Goal: Transaction & Acquisition: Purchase product/service

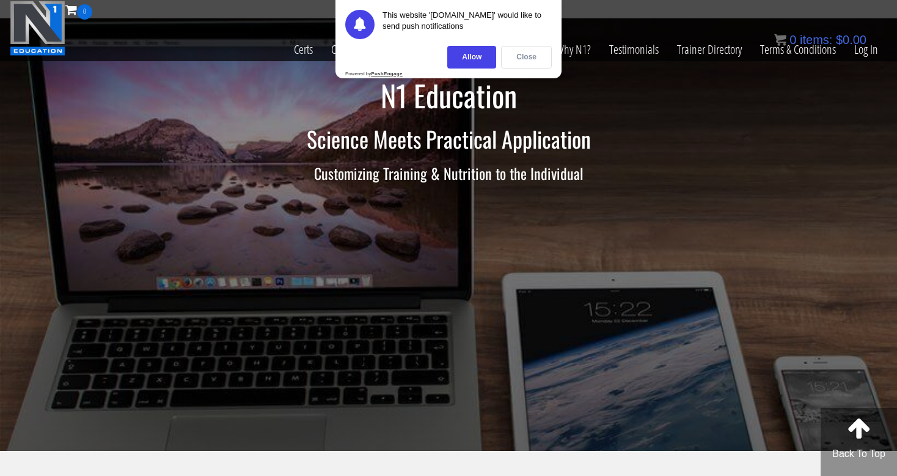
click at [513, 56] on div "Close" at bounding box center [526, 57] width 51 height 23
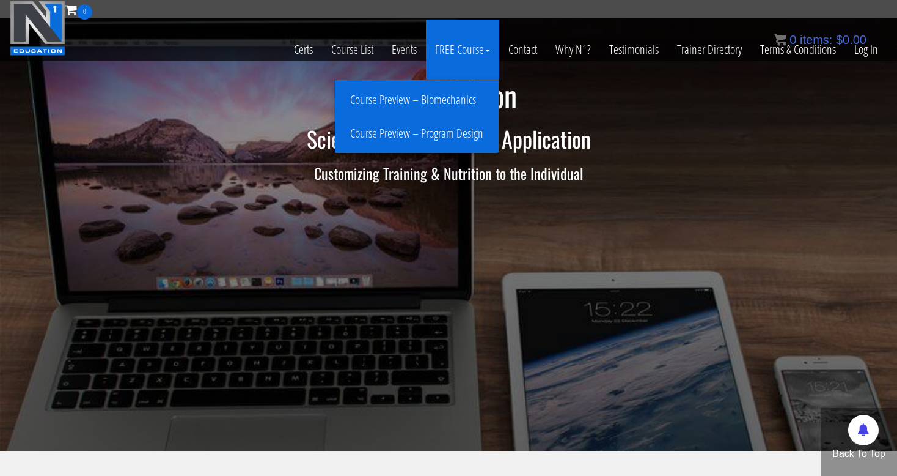
click at [452, 103] on link "Course Preview – Biomechanics" at bounding box center [417, 99] width 158 height 21
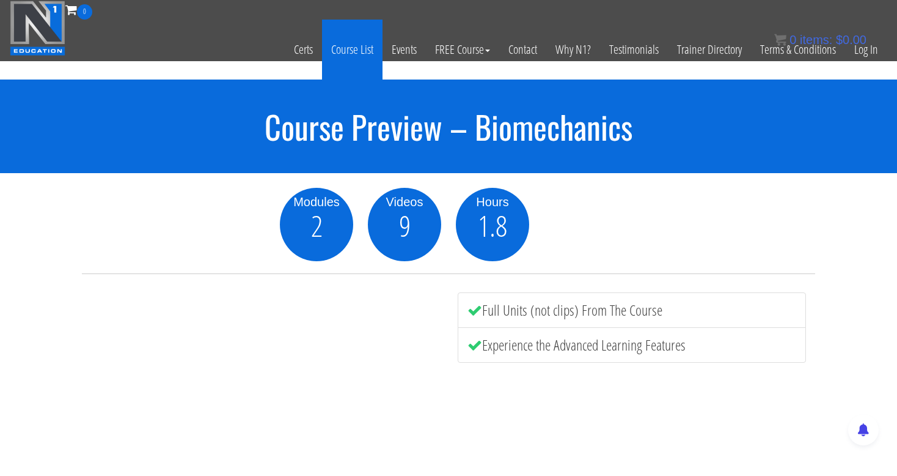
click at [356, 48] on link "Course List" at bounding box center [352, 50] width 61 height 60
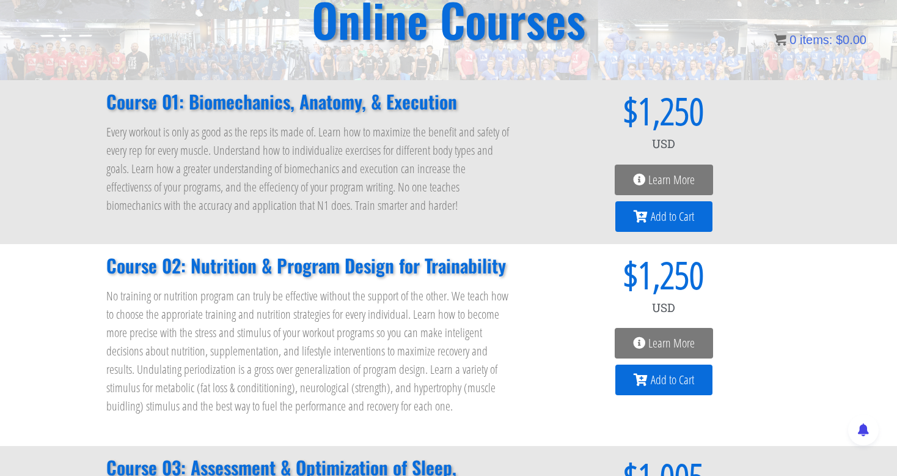
scroll to position [122, 0]
click at [542, 191] on div "Learn More" at bounding box center [664, 179] width 254 height 31
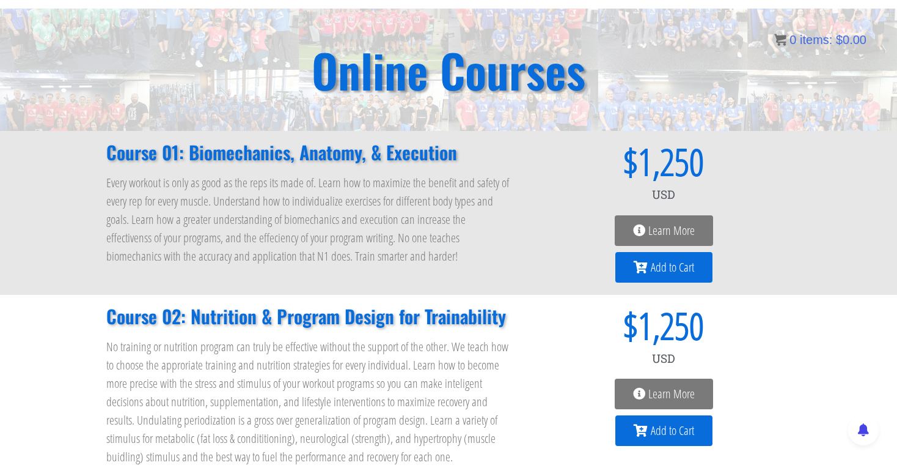
scroll to position [65, 0]
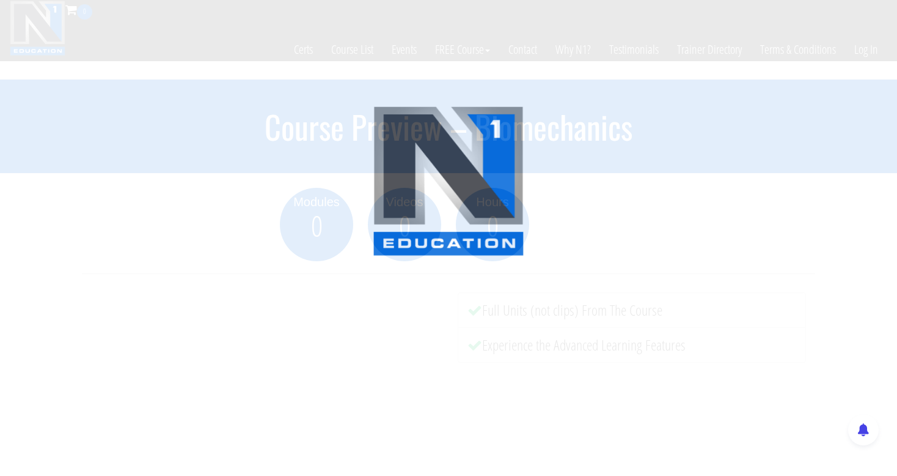
click at [260, 169] on div at bounding box center [448, 238] width 897 height 476
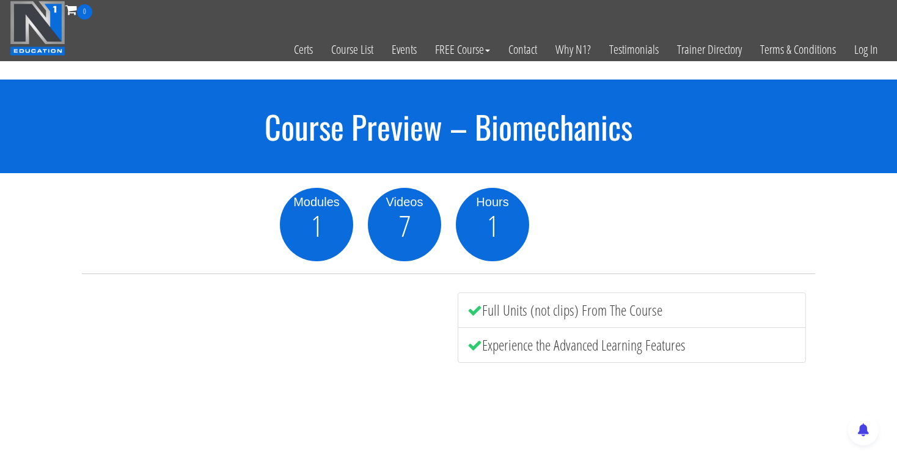
scroll to position [252, 0]
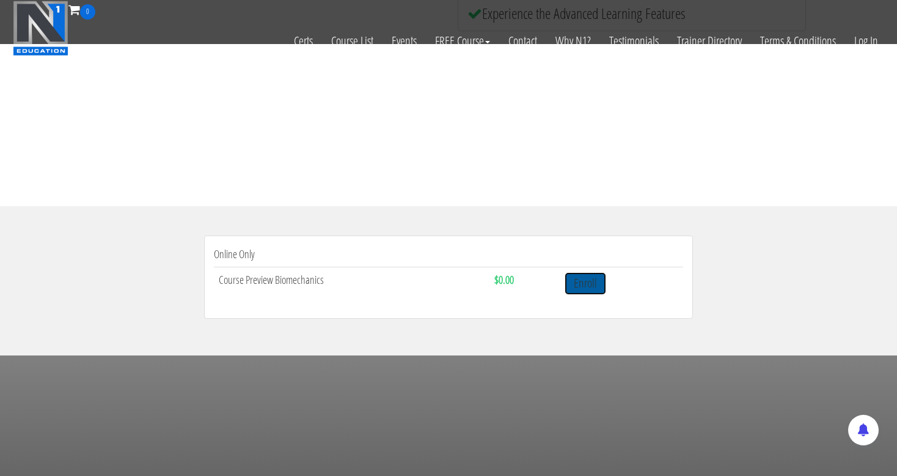
click at [590, 281] on link "Enroll" at bounding box center [586, 283] width 42 height 23
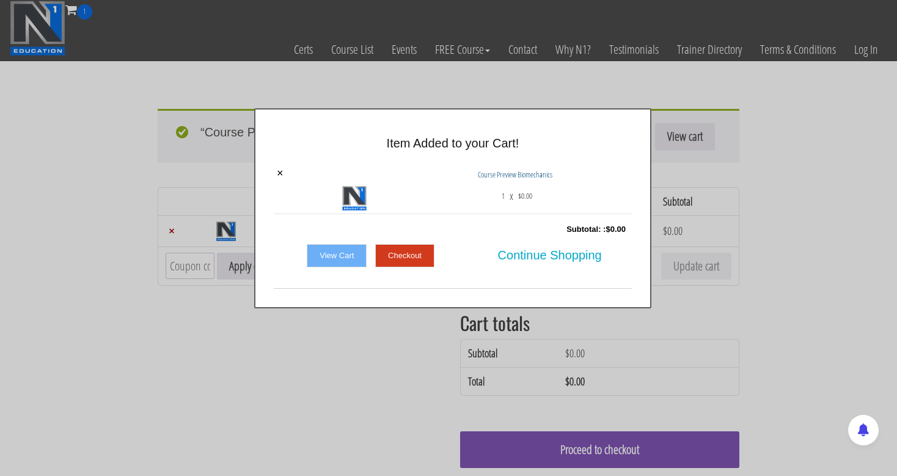
click at [399, 252] on link "Checkout" at bounding box center [404, 255] width 59 height 23
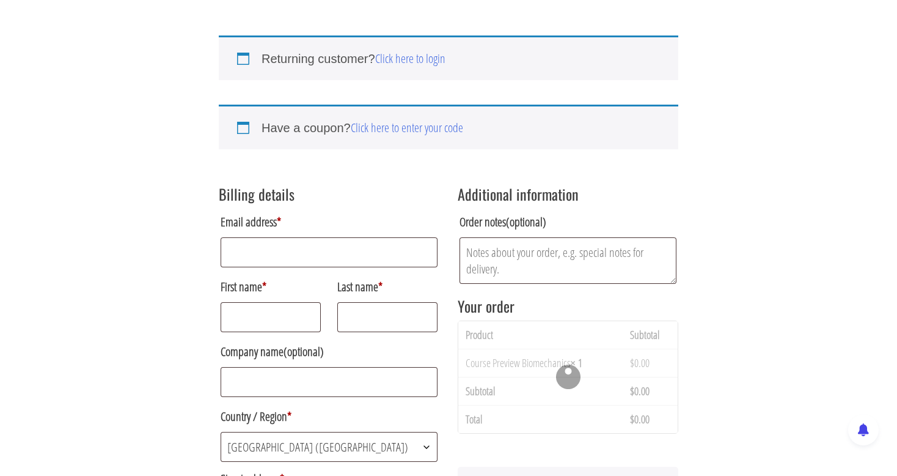
scroll to position [75, 0]
click at [287, 245] on input "Email address *" at bounding box center [329, 251] width 217 height 30
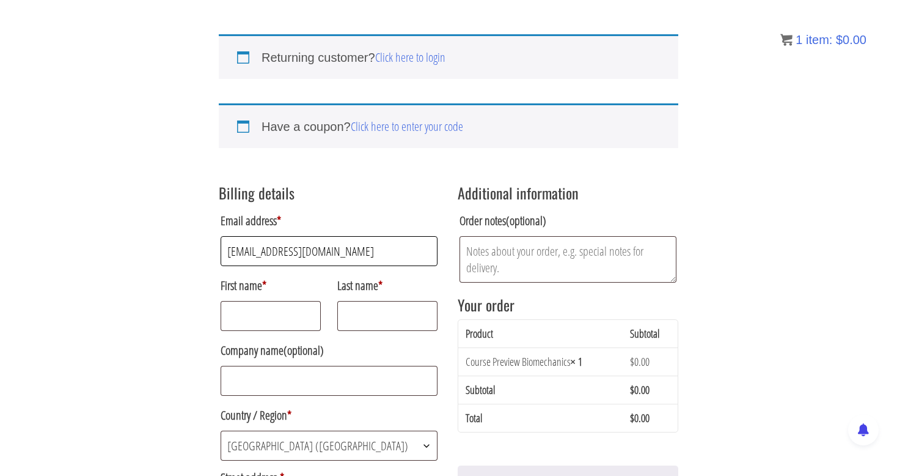
type input "jyquenixreal@gmail.com"
click at [254, 314] on input "First name *" at bounding box center [271, 316] width 100 height 30
type input "Alex"
click at [358, 318] on input "Last name *" at bounding box center [387, 316] width 100 height 30
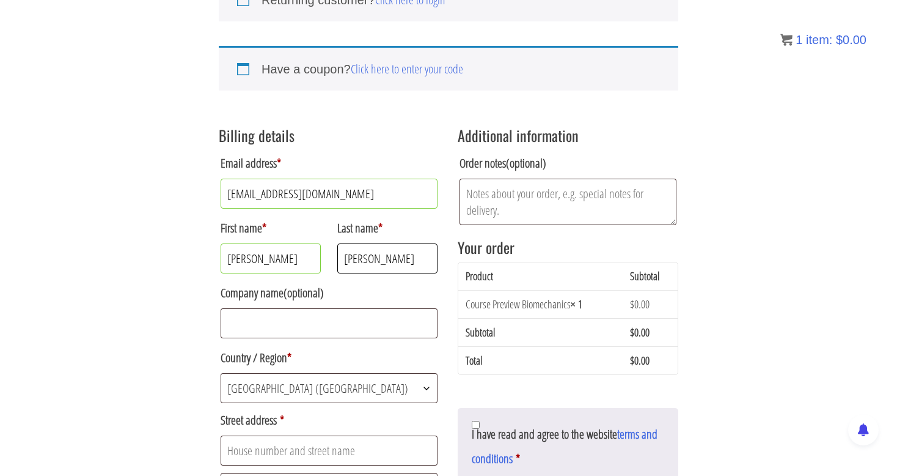
type input "Luna"
click at [329, 325] on input "Company name (optional)" at bounding box center [329, 323] width 217 height 30
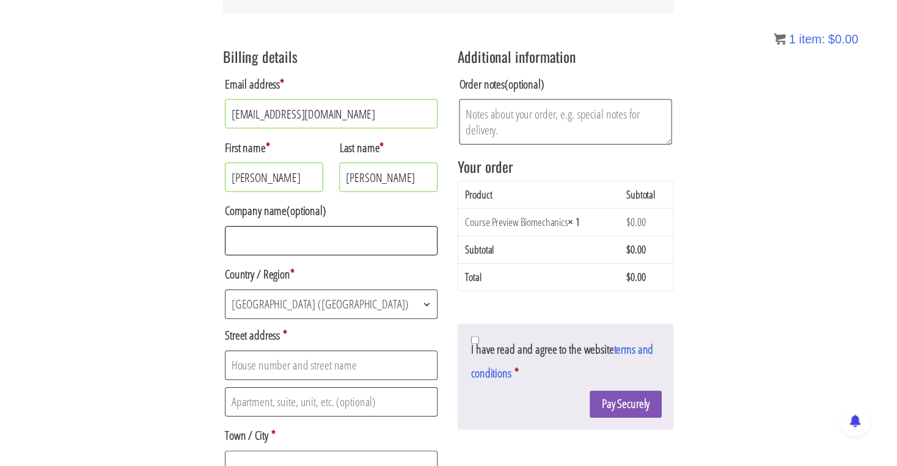
scroll to position [232, 0]
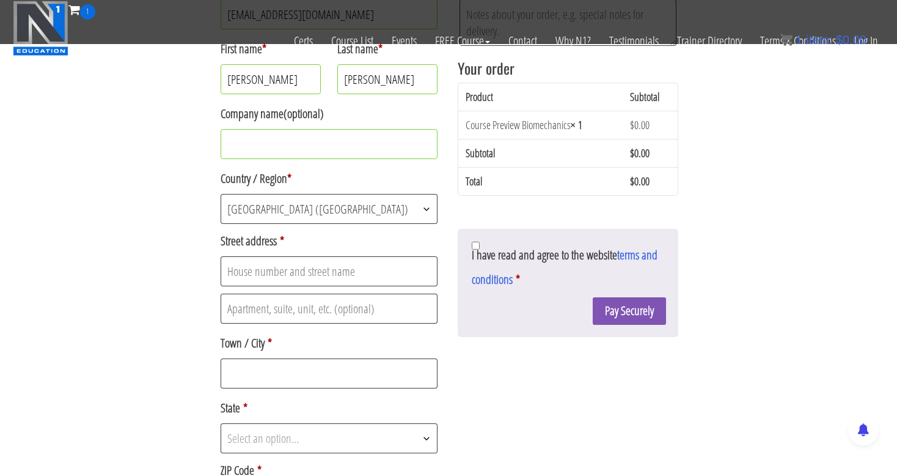
click at [265, 191] on p "Country / Region * Select a country / region… Afghanistan Åland Islands Albania…" at bounding box center [329, 193] width 221 height 59
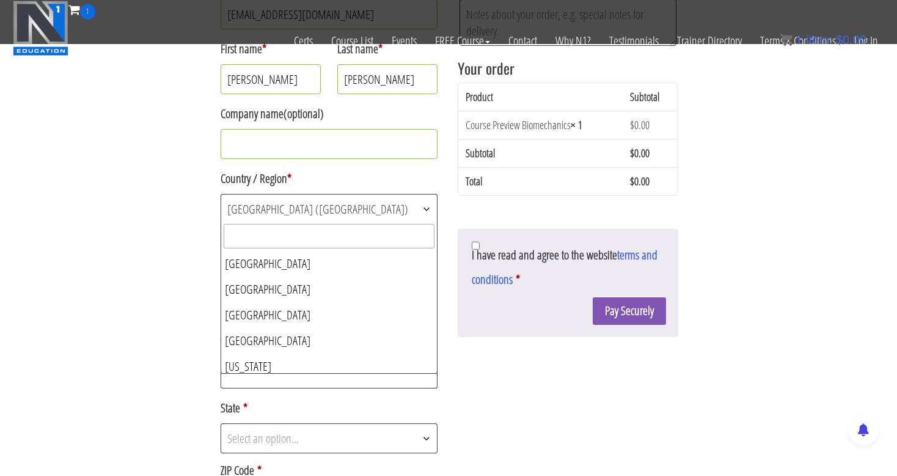
click at [271, 209] on span "United States (US)" at bounding box center [329, 208] width 216 height 29
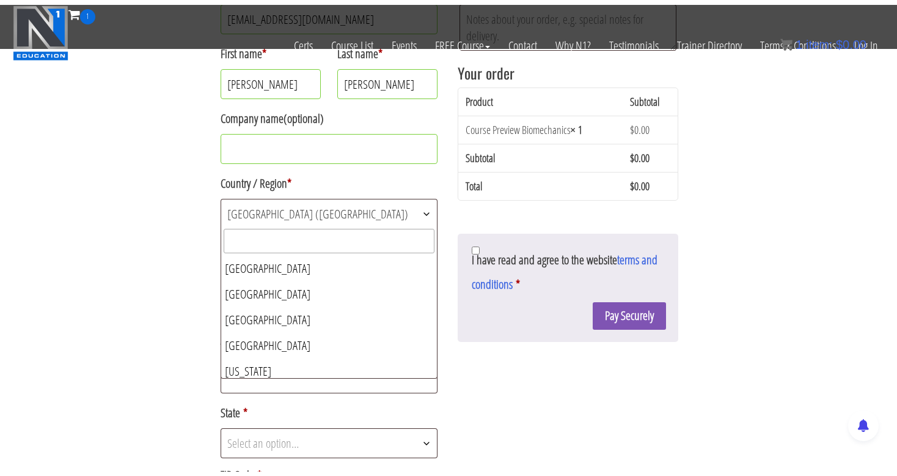
scroll to position [5956, 0]
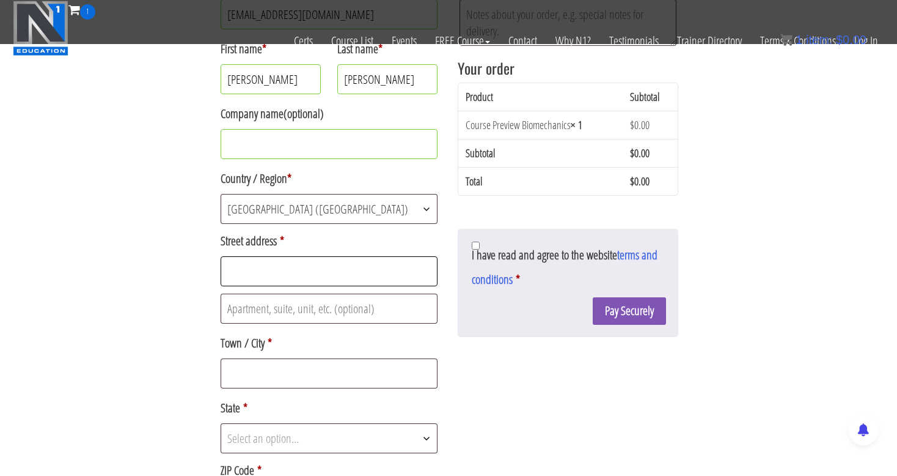
click at [282, 283] on input "Street address *" at bounding box center [329, 271] width 217 height 30
type input "1"
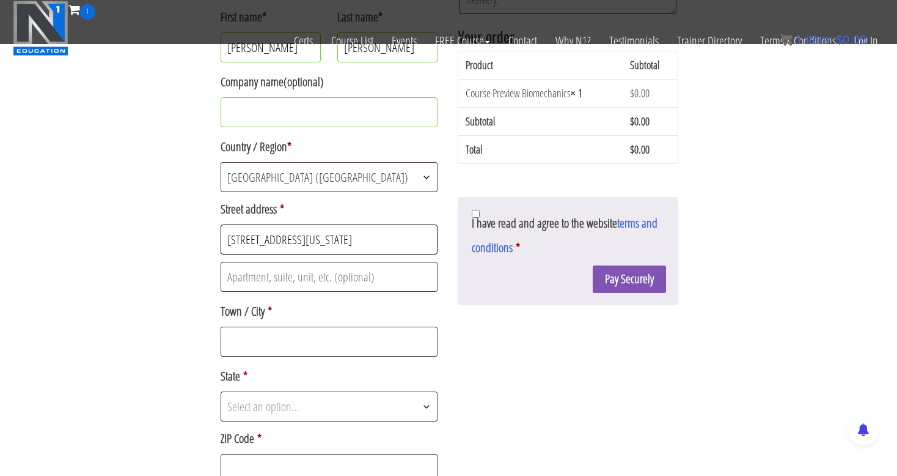
scroll to position [268, 0]
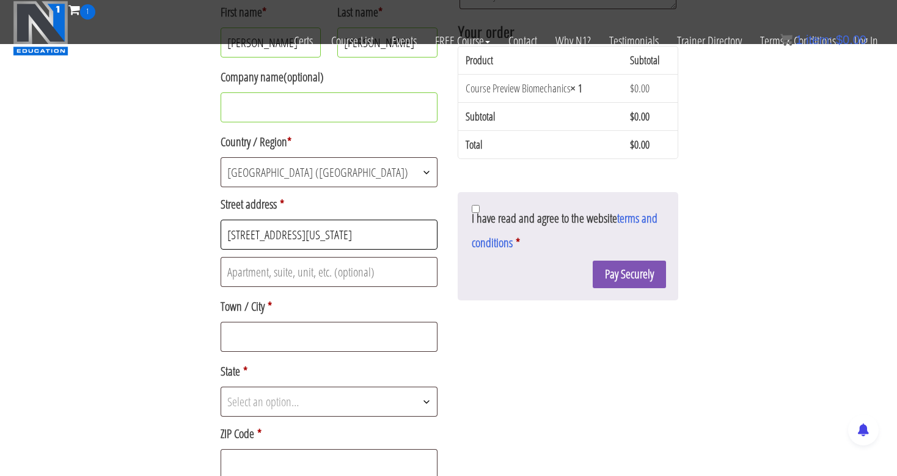
type input "61 Washington ave"
click at [261, 335] on input "Town / City *" at bounding box center [329, 337] width 217 height 30
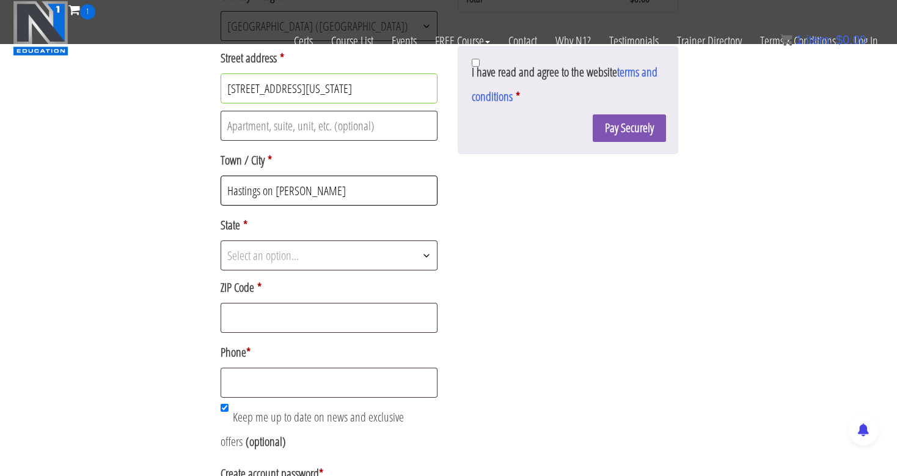
scroll to position [430, 0]
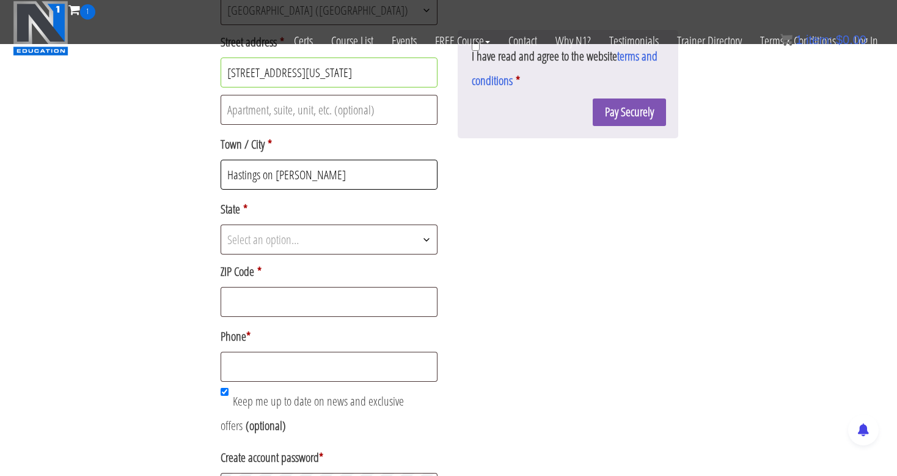
type input "Hastings on hudson"
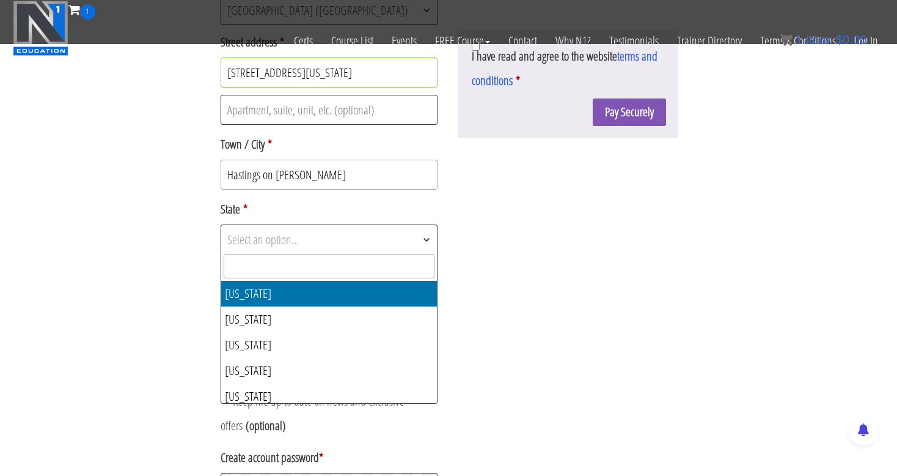
click at [268, 227] on span "Select an option…" at bounding box center [329, 239] width 216 height 29
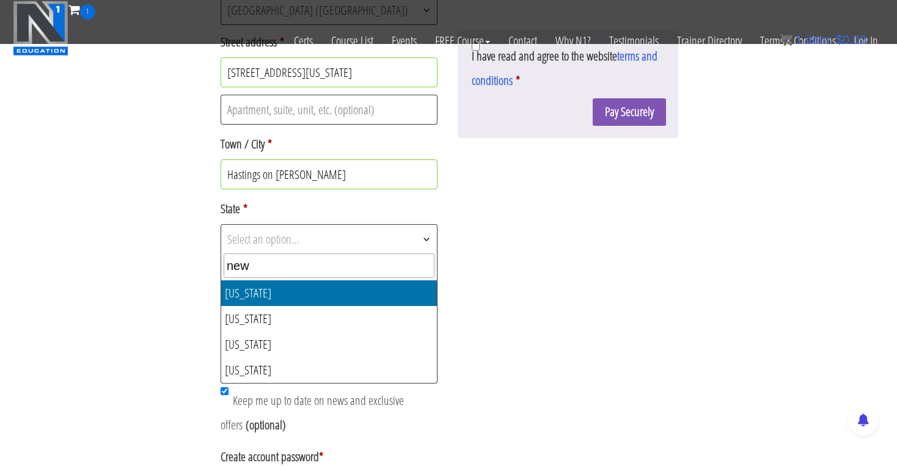
type input "new"
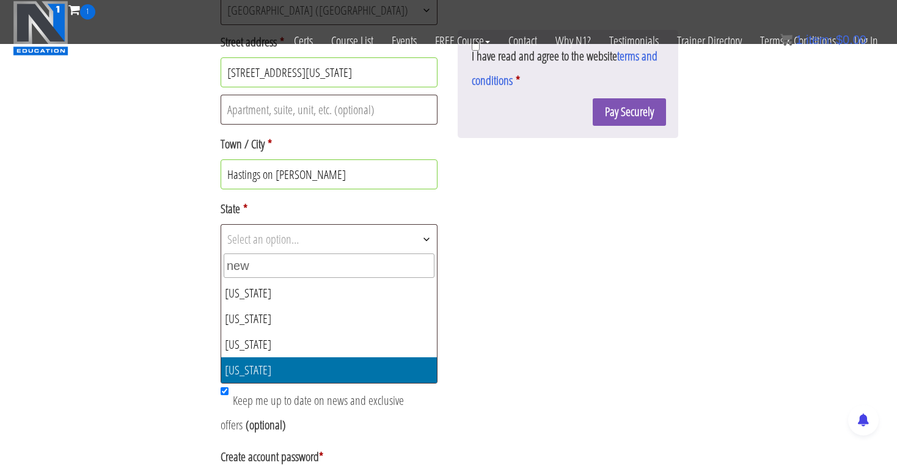
select select "NY"
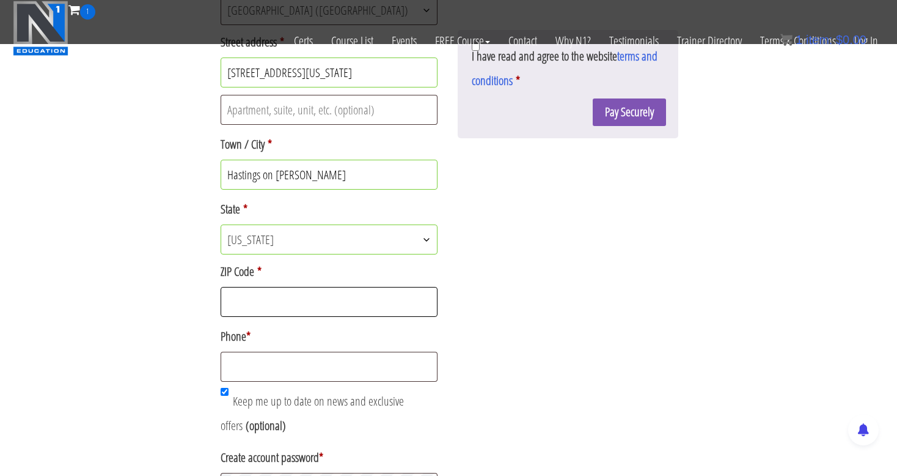
click at [277, 310] on input "ZIP Code *" at bounding box center [329, 302] width 217 height 30
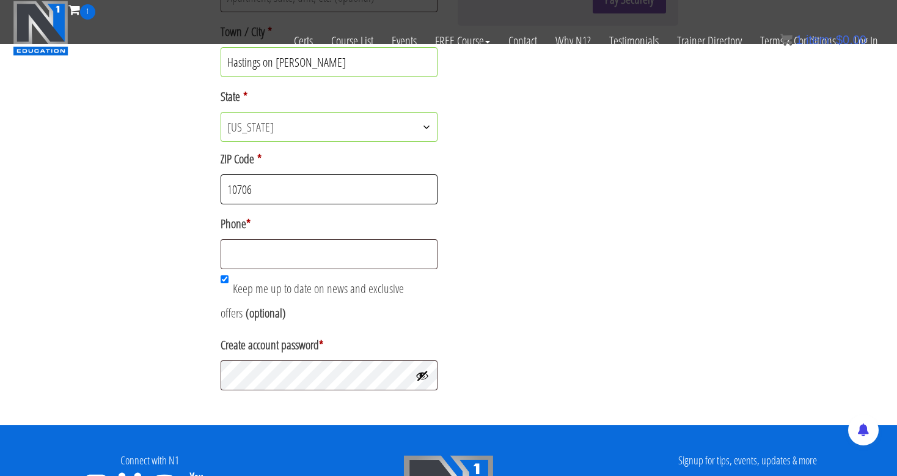
scroll to position [547, 0]
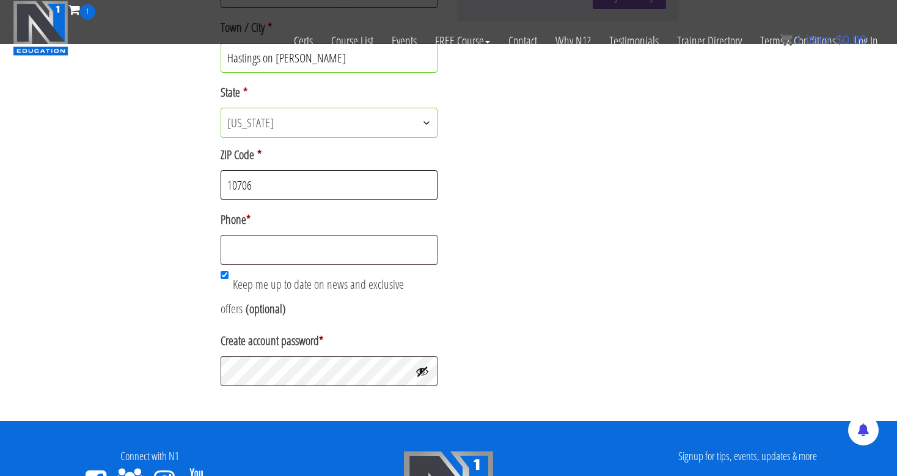
type input "10706"
click at [264, 249] on input "Phone *" at bounding box center [329, 250] width 217 height 30
type input "9142957431"
click at [224, 274] on input "Keep me up to date on news and exclusive offers (optional)" at bounding box center [225, 275] width 8 height 8
checkbox input "false"
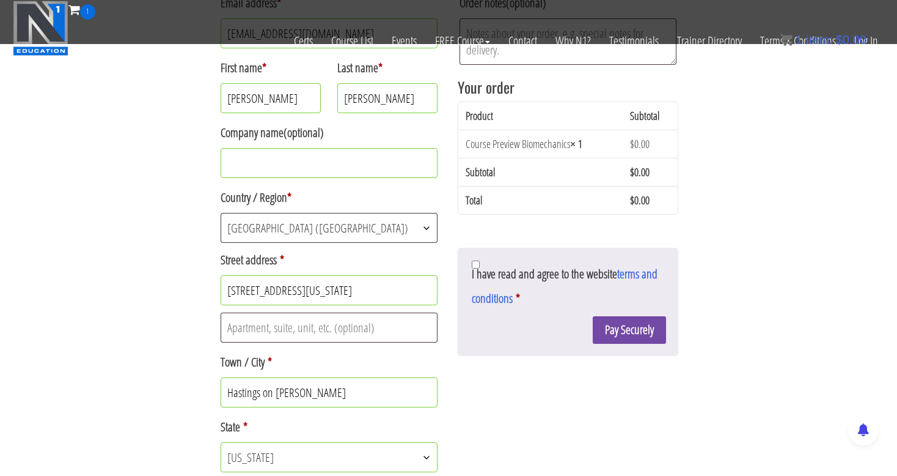
scroll to position [214, 0]
click at [620, 328] on button "Pay Securely" at bounding box center [629, 329] width 73 height 28
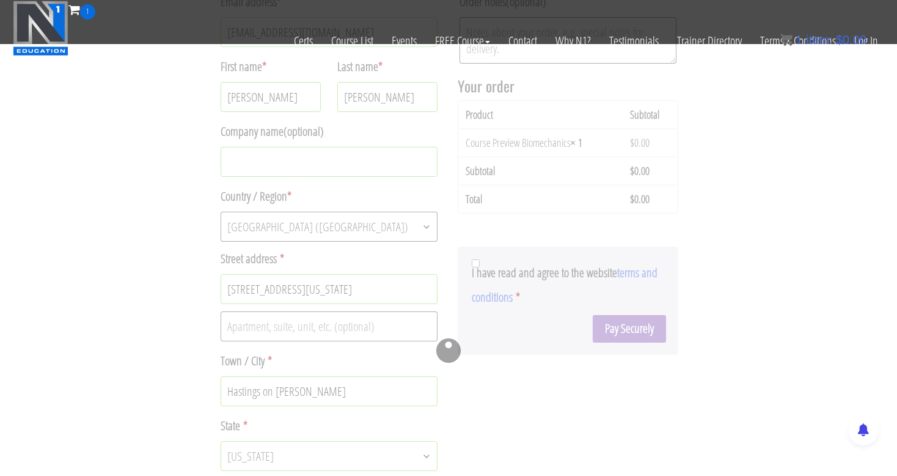
click at [471, 276] on div at bounding box center [449, 350] width 460 height 793
click at [475, 263] on div at bounding box center [449, 350] width 460 height 793
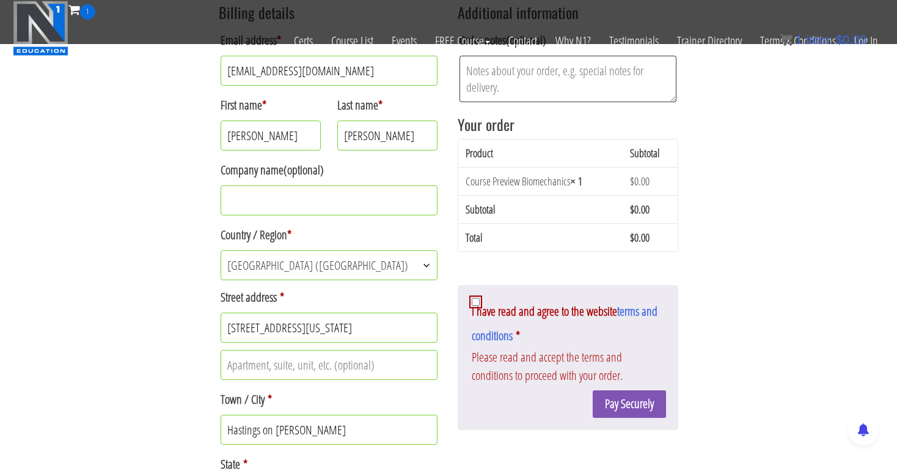
scroll to position [245, 0]
click at [477, 303] on input "I have read and agree to the website terms and conditions *" at bounding box center [476, 301] width 8 height 8
checkbox input "true"
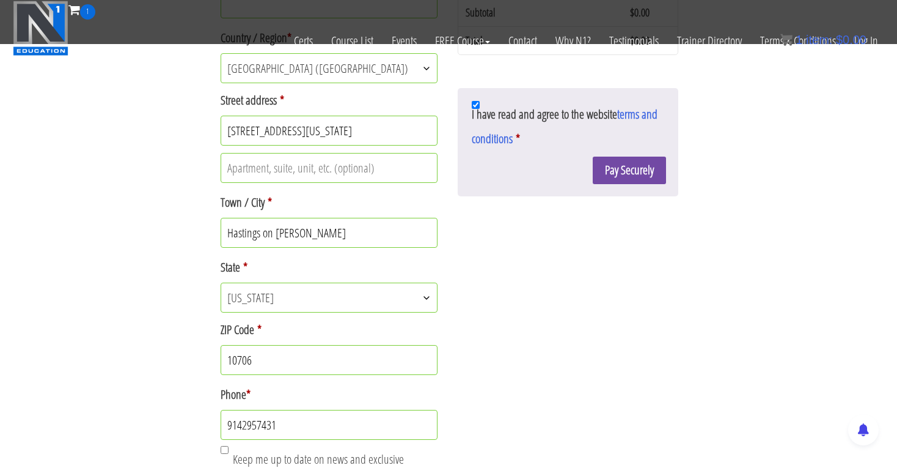
click at [603, 171] on button "Pay Securely" at bounding box center [629, 170] width 73 height 28
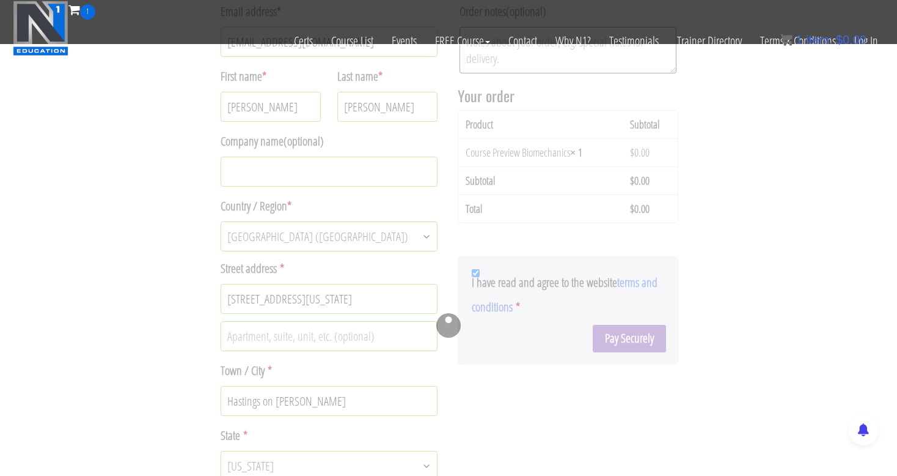
scroll to position [273, 0]
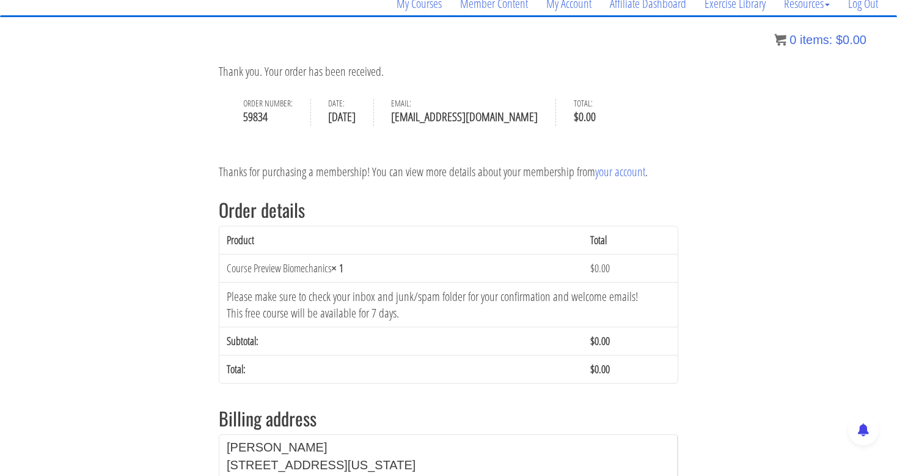
scroll to position [95, 0]
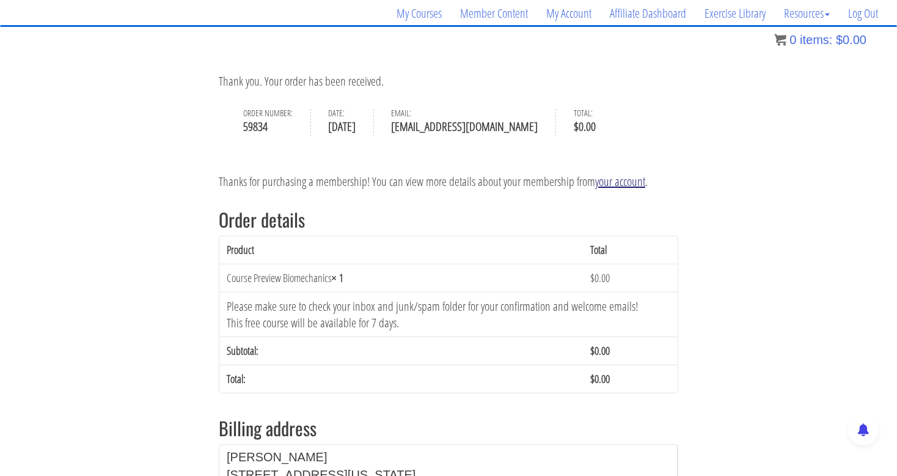
click at [619, 183] on link "your account" at bounding box center [620, 181] width 50 height 17
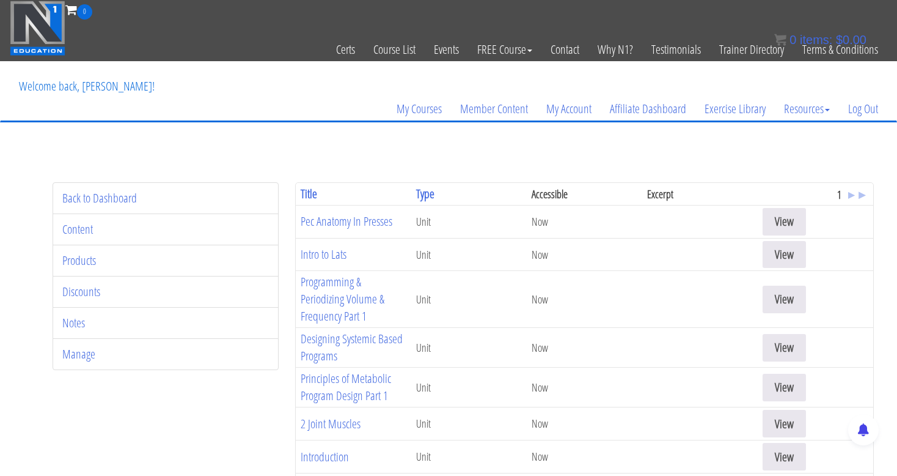
scroll to position [12, 0]
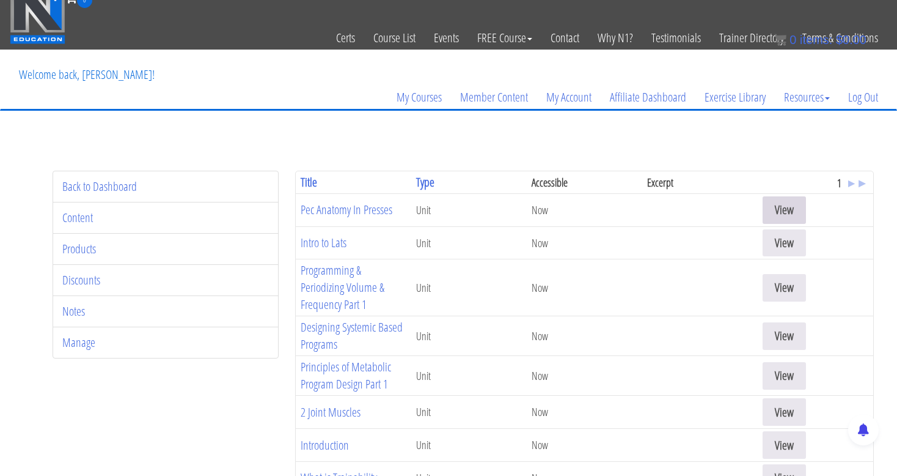
click at [781, 207] on link "View" at bounding box center [784, 210] width 43 height 28
drag, startPoint x: 781, startPoint y: 207, endPoint x: 661, endPoint y: 183, distance: 122.9
click at [97, 188] on link "Back to Dashboard" at bounding box center [99, 186] width 75 height 17
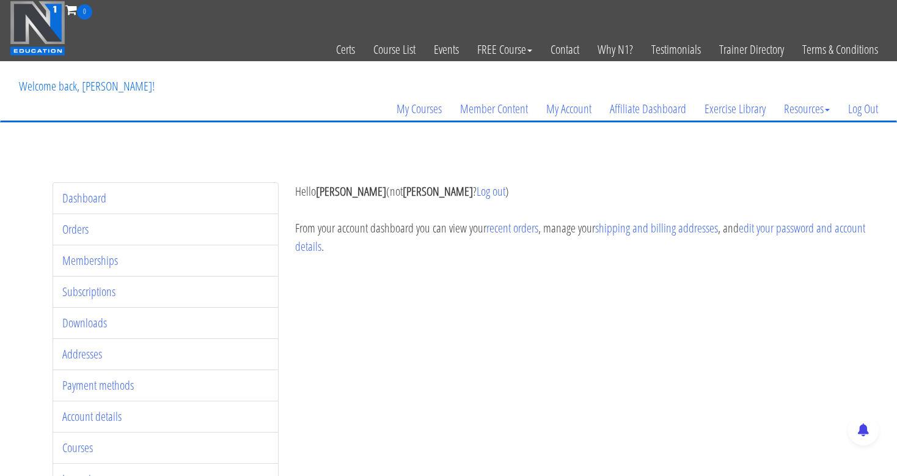
click at [241, 123] on header "Toggle navigation 0 Certs Course List Events FREE Course Course Preview – Biome…" at bounding box center [448, 69] width 897 height 138
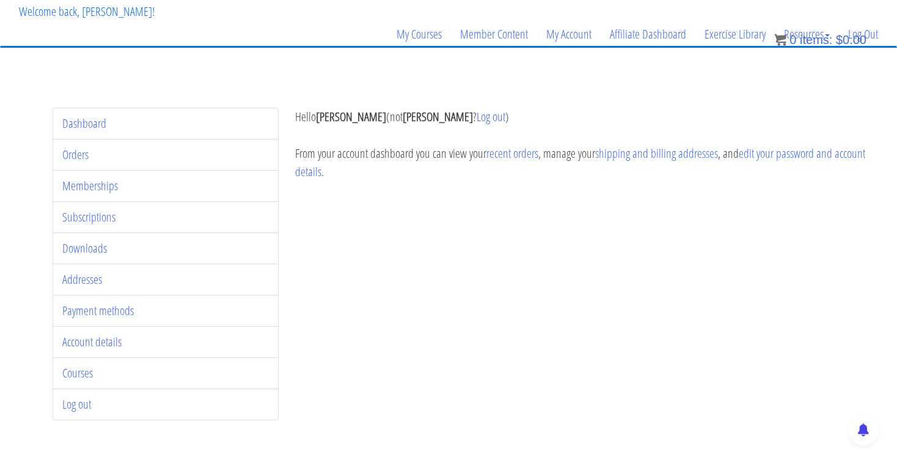
scroll to position [76, 0]
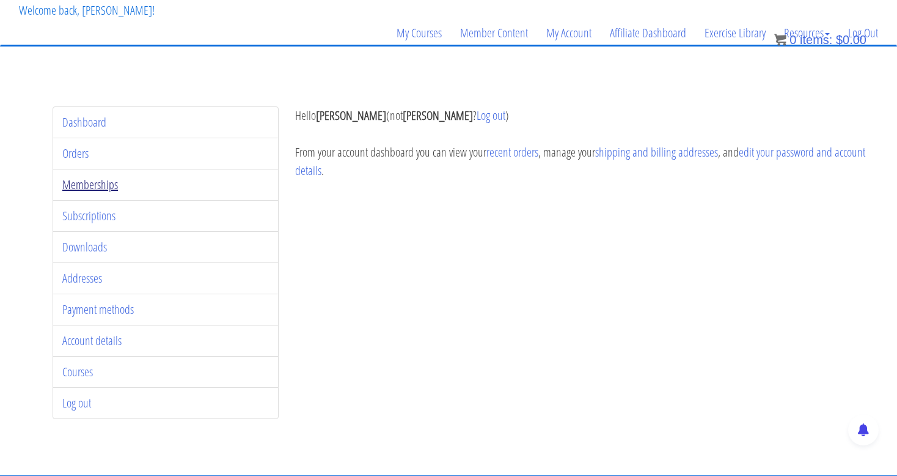
click at [104, 187] on link "Memberships" at bounding box center [90, 184] width 56 height 17
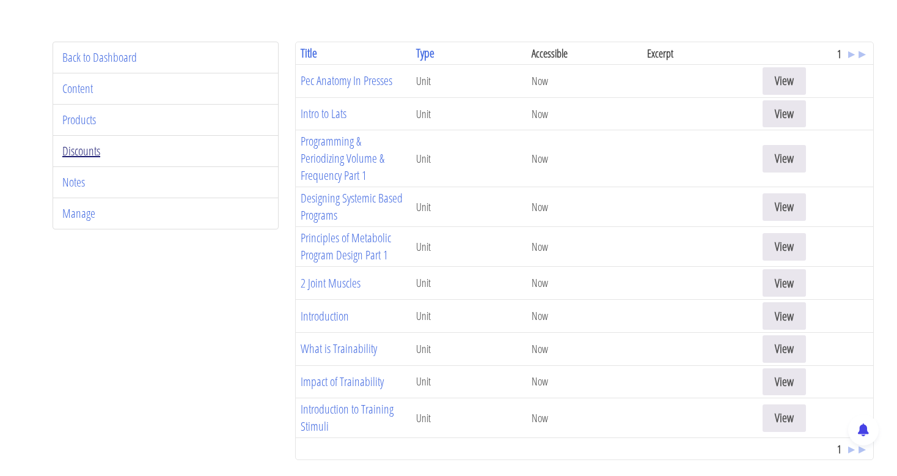
scroll to position [139, 0]
click at [82, 117] on link "Products" at bounding box center [79, 120] width 34 height 17
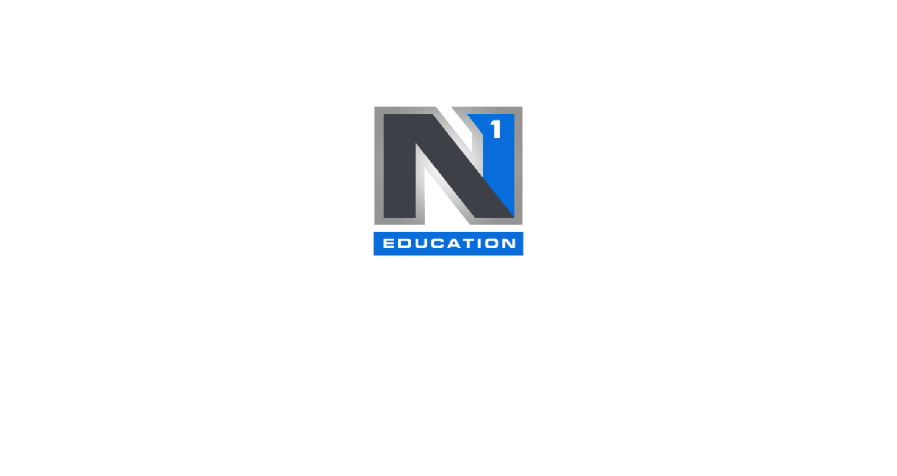
scroll to position [139, 0]
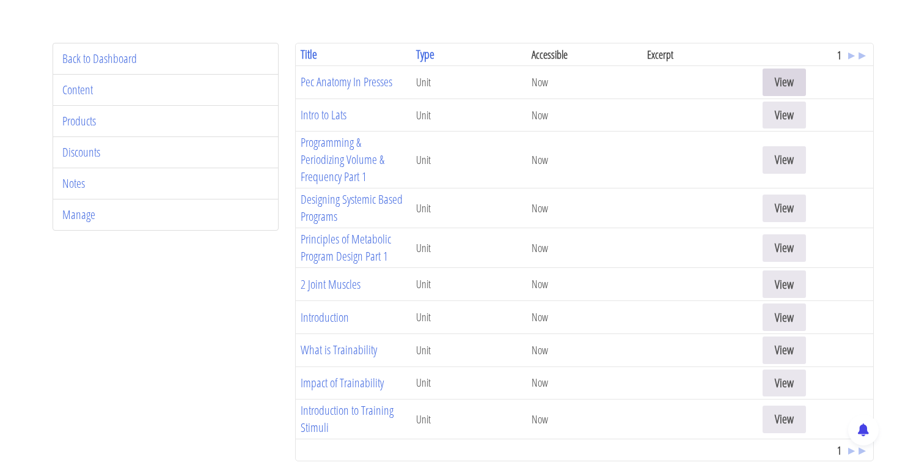
click at [784, 78] on link "View" at bounding box center [784, 82] width 43 height 28
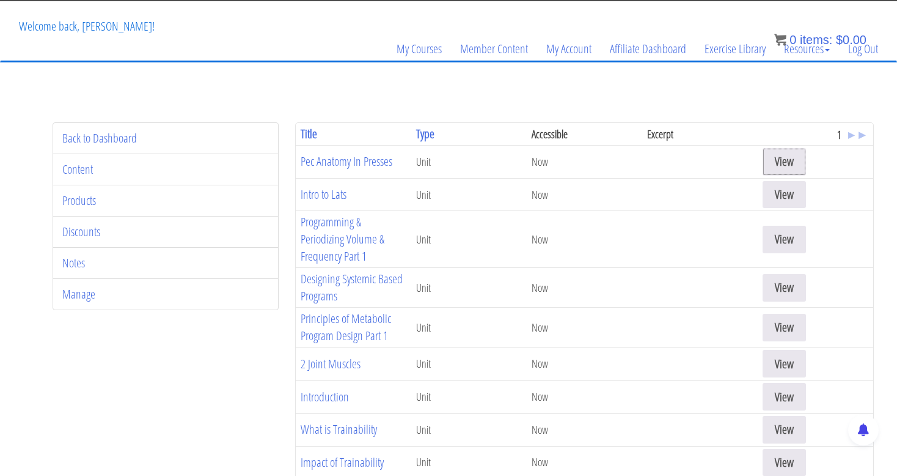
scroll to position [59, 0]
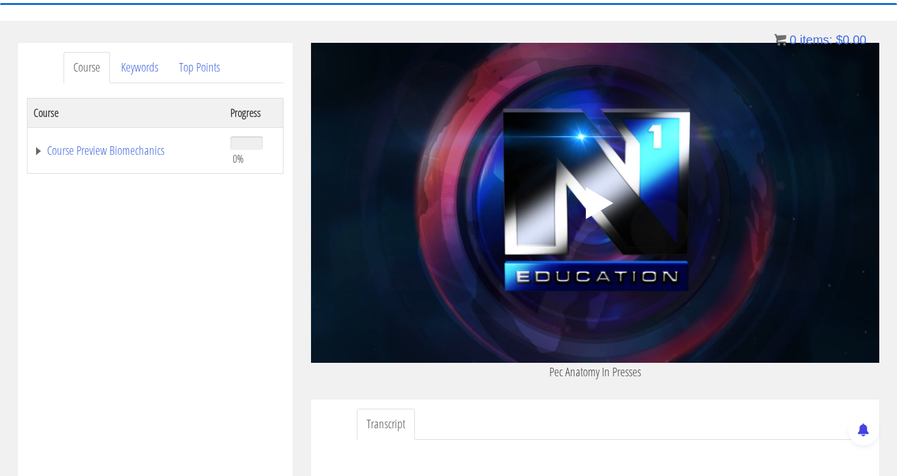
scroll to position [119, 0]
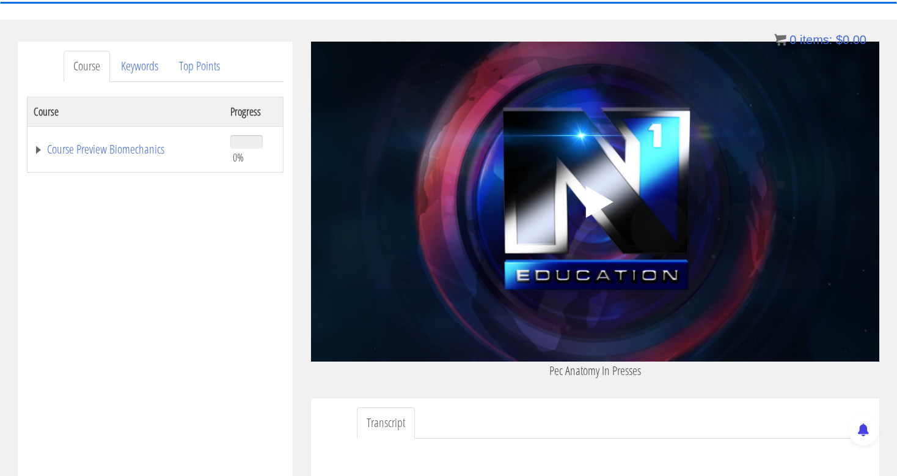
click at [589, 196] on polygon at bounding box center [600, 202] width 28 height 32
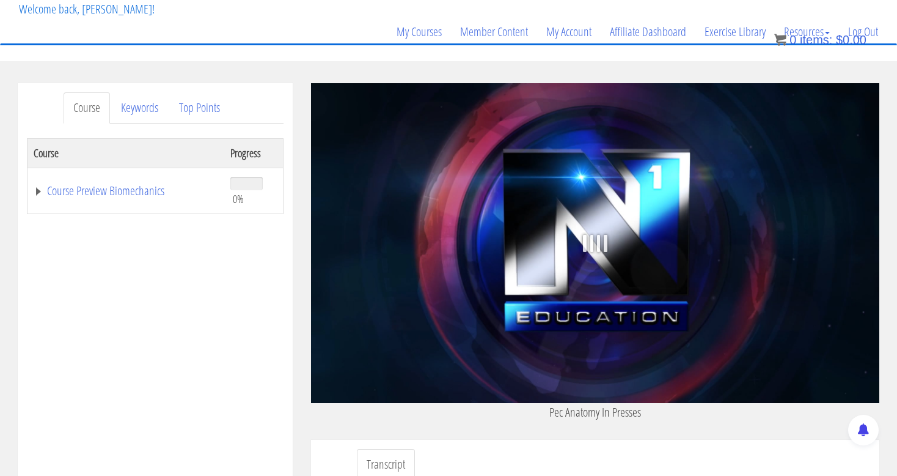
scroll to position [76, 0]
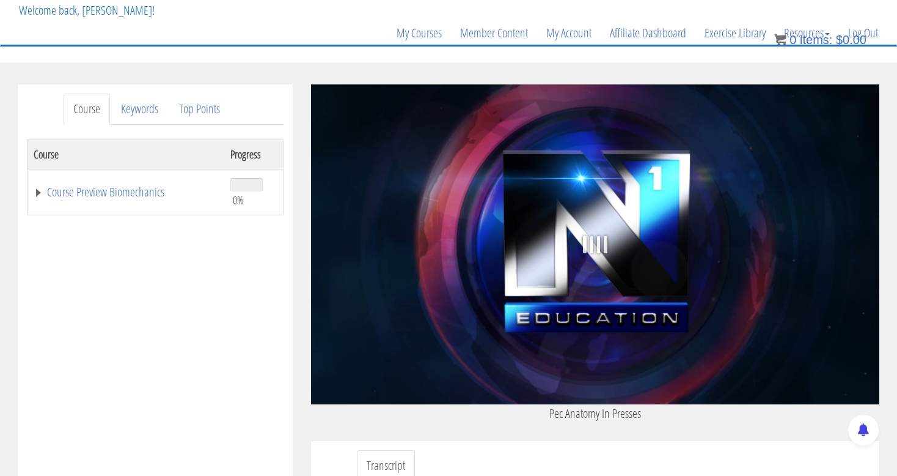
click at [605, 252] on b at bounding box center [606, 244] width 4 height 32
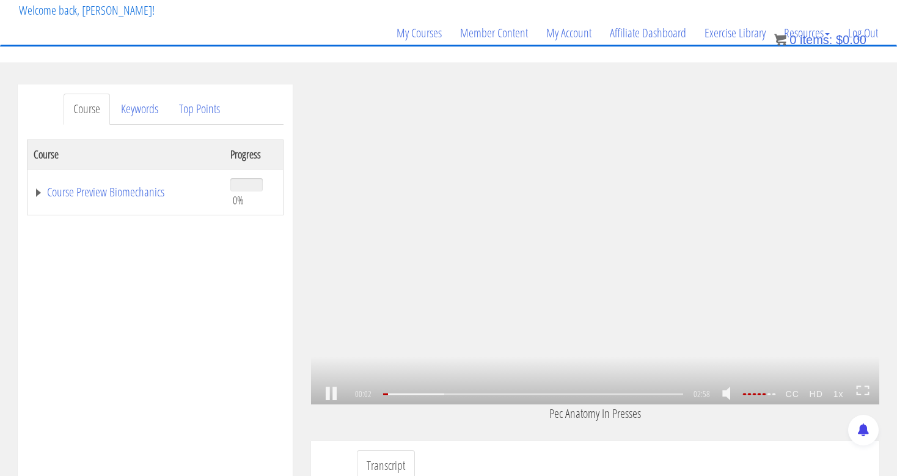
click at [863, 391] on icon at bounding box center [862, 390] width 13 height 10
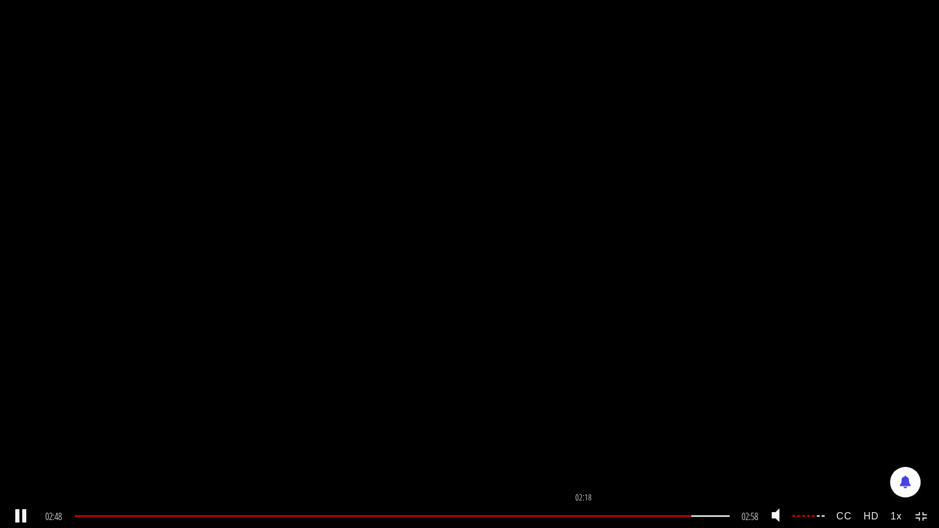
click at [584, 475] on div "02:18" at bounding box center [402, 516] width 655 height 2
click at [897, 475] on icon at bounding box center [921, 517] width 13 height 10
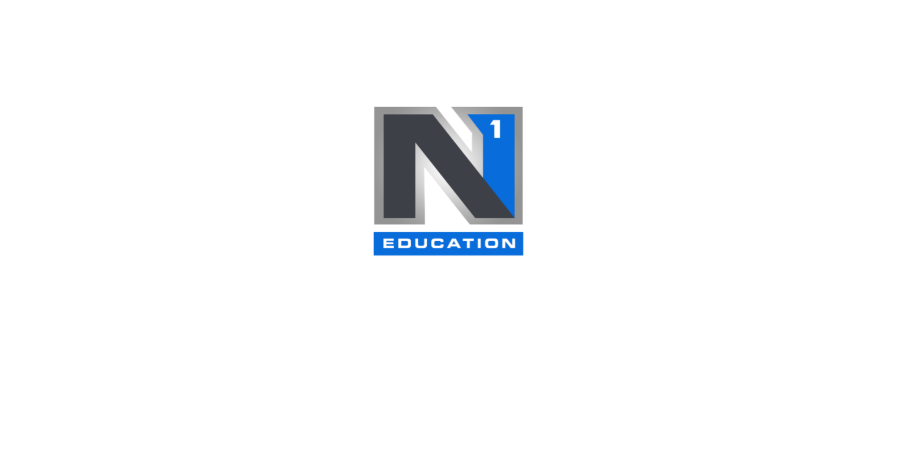
scroll to position [58, 0]
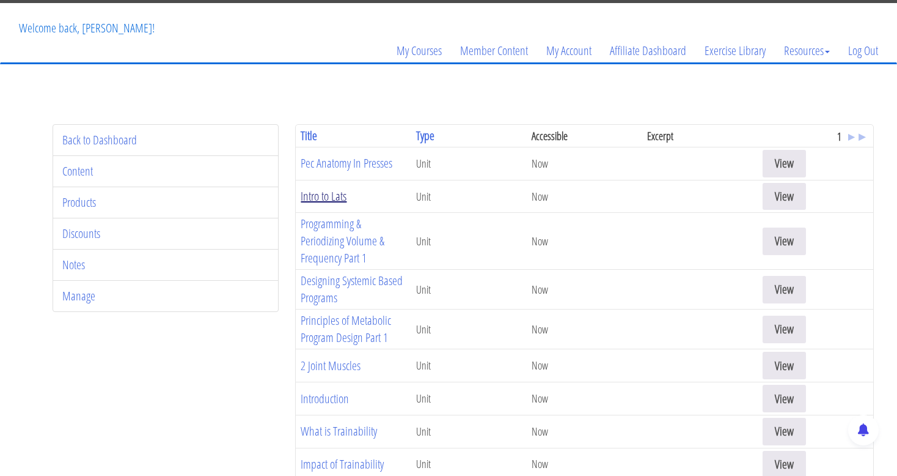
click at [338, 188] on link "Intro to Lats" at bounding box center [324, 196] width 46 height 17
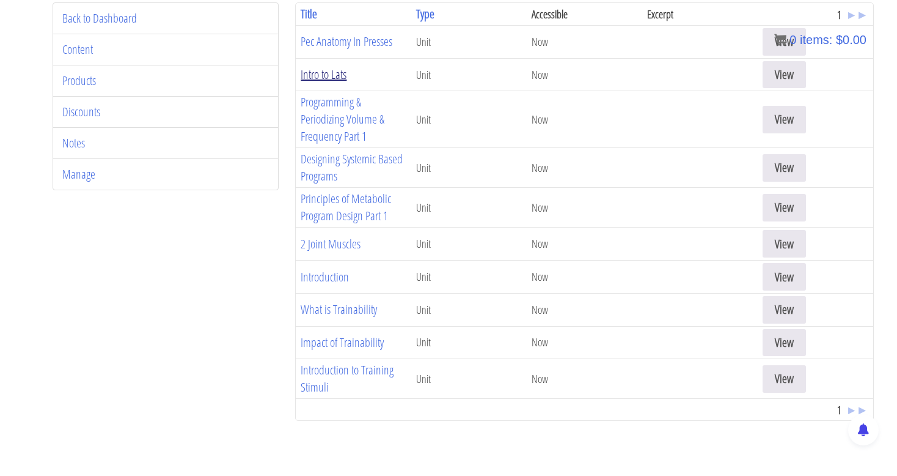
scroll to position [180, 0]
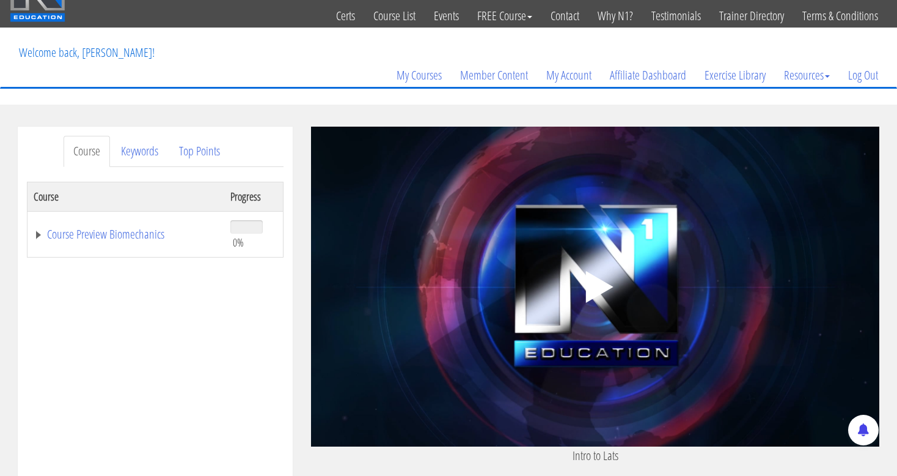
scroll to position [34, 0]
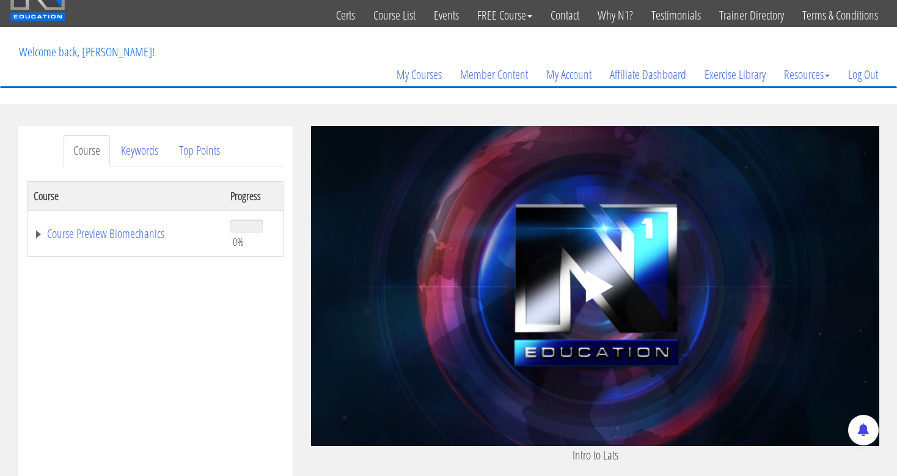
click at [609, 288] on polygon at bounding box center [600, 286] width 28 height 32
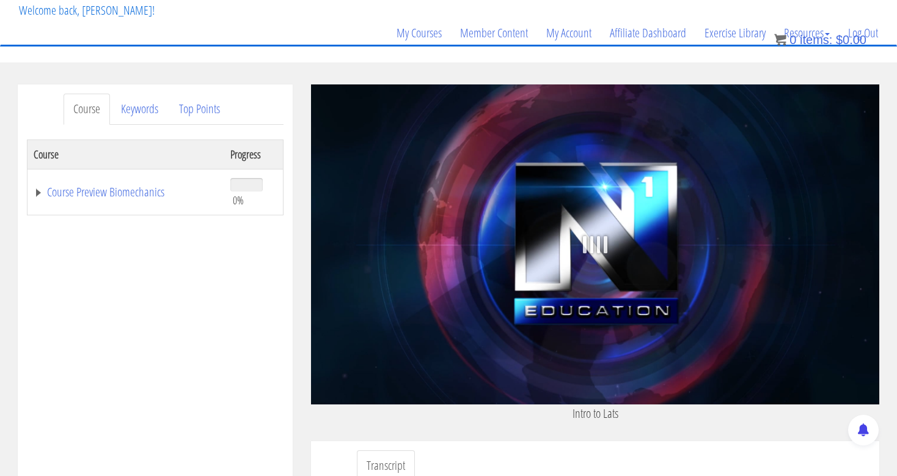
scroll to position [77, 0]
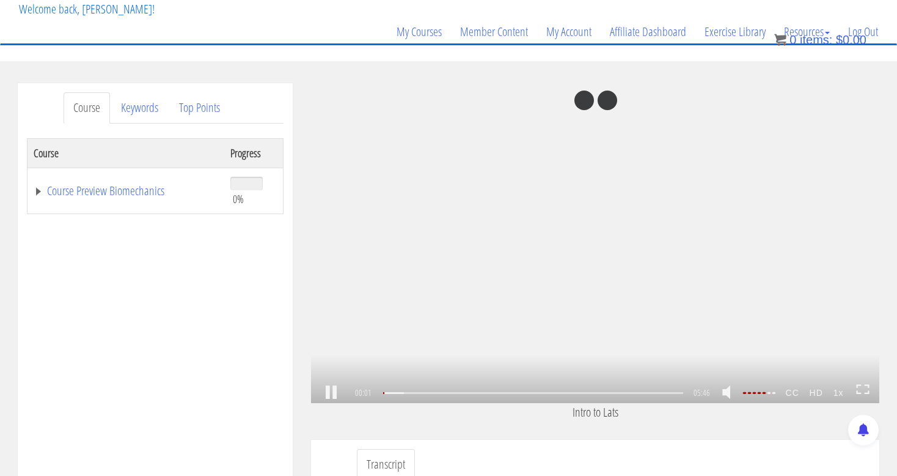
click at [857, 388] on icon at bounding box center [859, 386] width 4 height 2
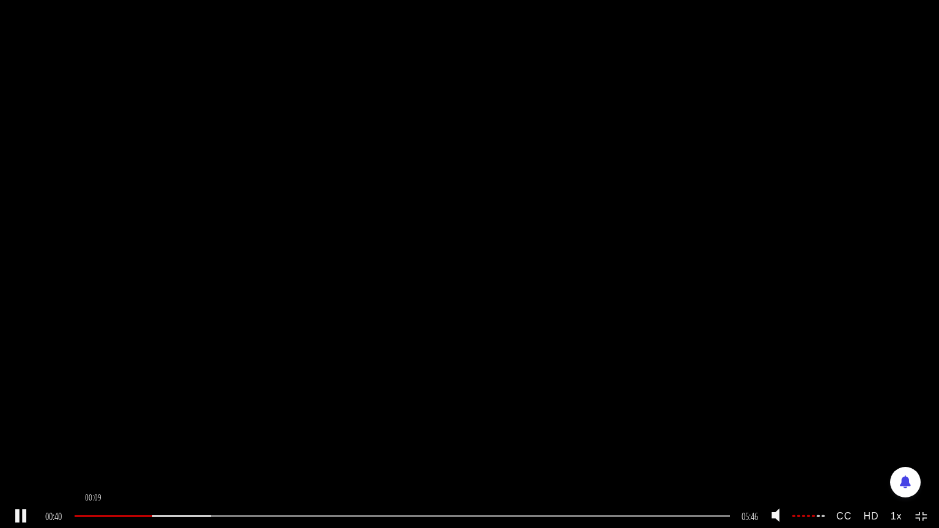
click at [95, 475] on div at bounding box center [113, 516] width 77 height 2
click at [897, 475] on div "05:46 00:16 05:46 00:00 CC HD 1x" at bounding box center [469, 516] width 939 height 23
click at [897, 475] on icon at bounding box center [921, 517] width 13 height 10
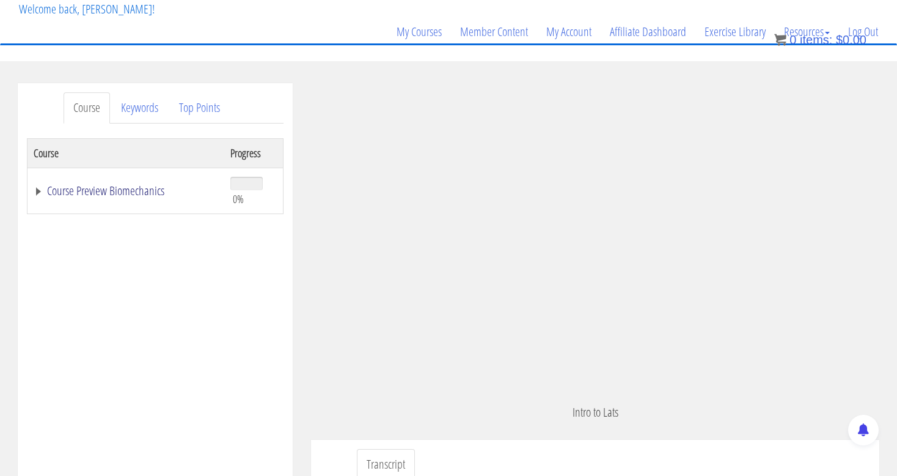
click at [122, 190] on link "Course Preview Biomechanics" at bounding box center [126, 191] width 185 height 12
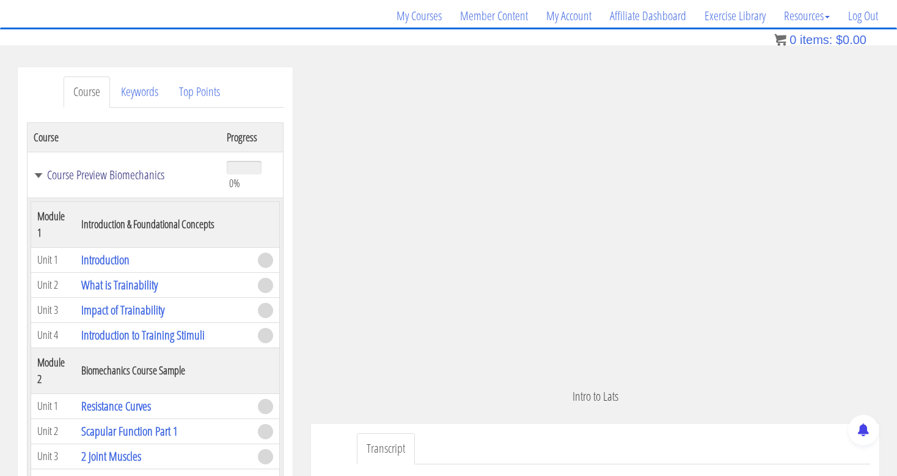
scroll to position [94, 0]
click at [119, 253] on link "Introduction" at bounding box center [105, 258] width 48 height 17
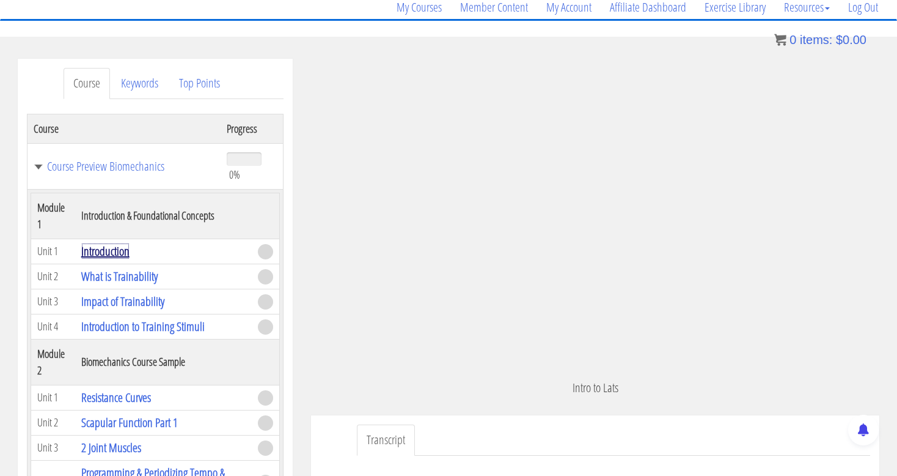
scroll to position [89, 0]
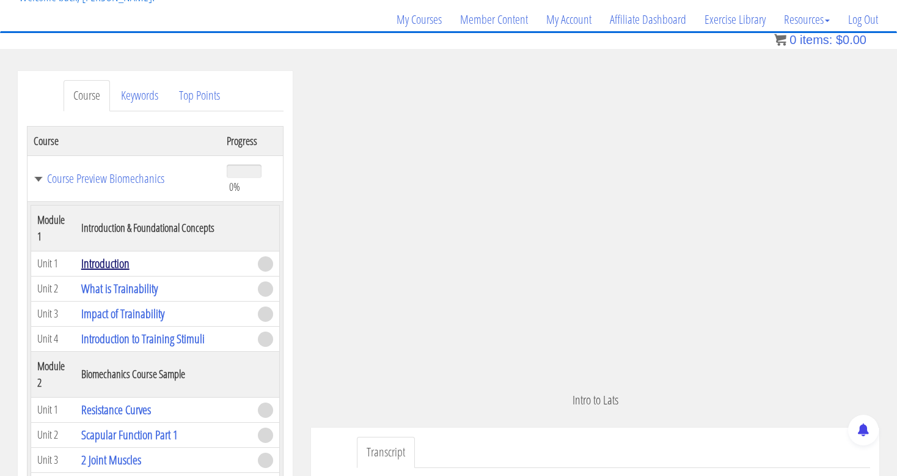
click at [109, 258] on link "Introduction" at bounding box center [105, 263] width 48 height 17
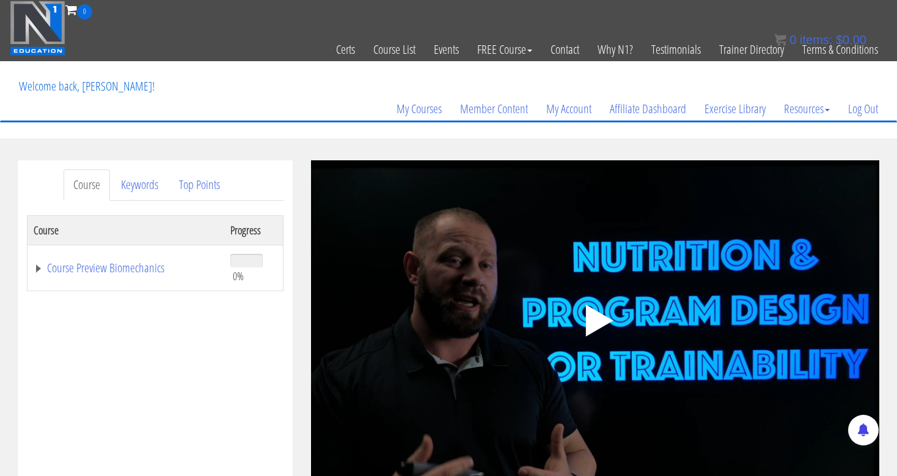
scroll to position [58, 0]
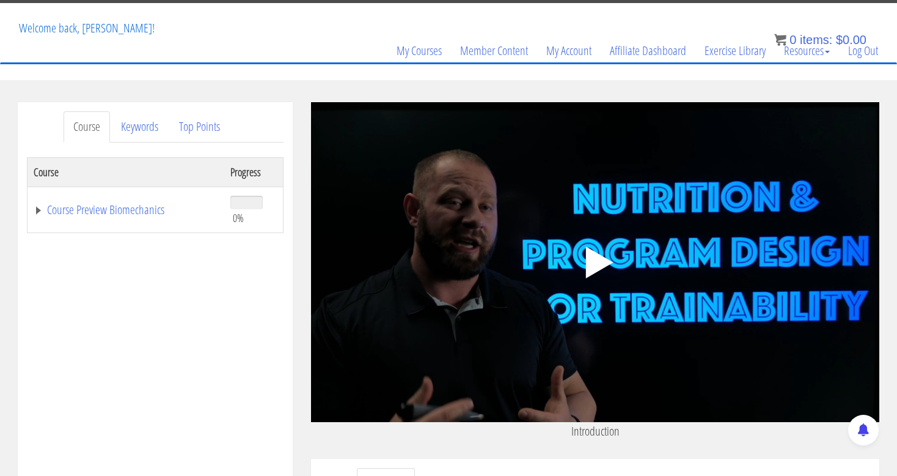
click at [570, 259] on icon ".fp-color-play{opacity:0.65;}.controlbutton{fill:#fff;}" at bounding box center [595, 262] width 77 height 77
click at [54, 209] on link "Course Preview Biomechanics" at bounding box center [126, 210] width 185 height 12
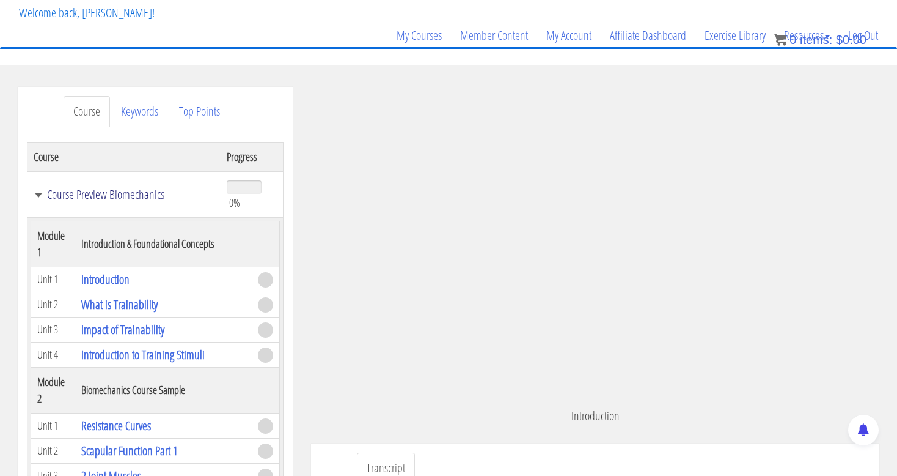
scroll to position [92, 0]
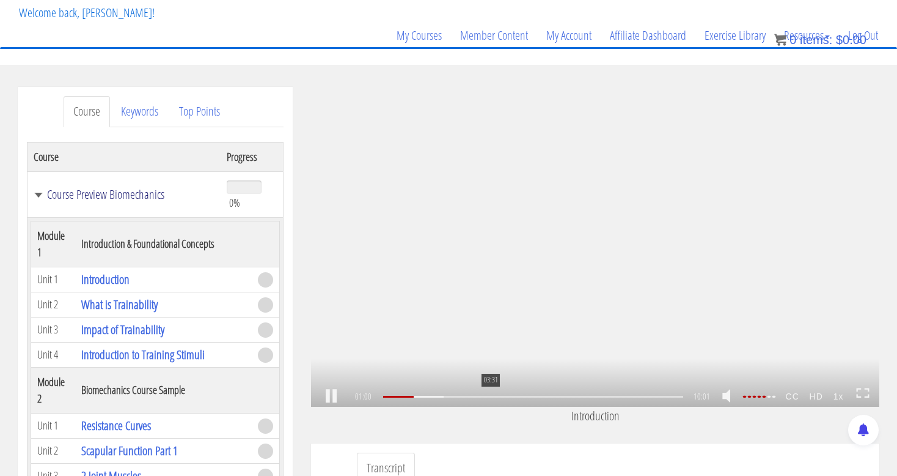
click at [491, 397] on div "03:31" at bounding box center [533, 396] width 300 height 2
click at [548, 395] on div "05:27" at bounding box center [533, 396] width 300 height 2
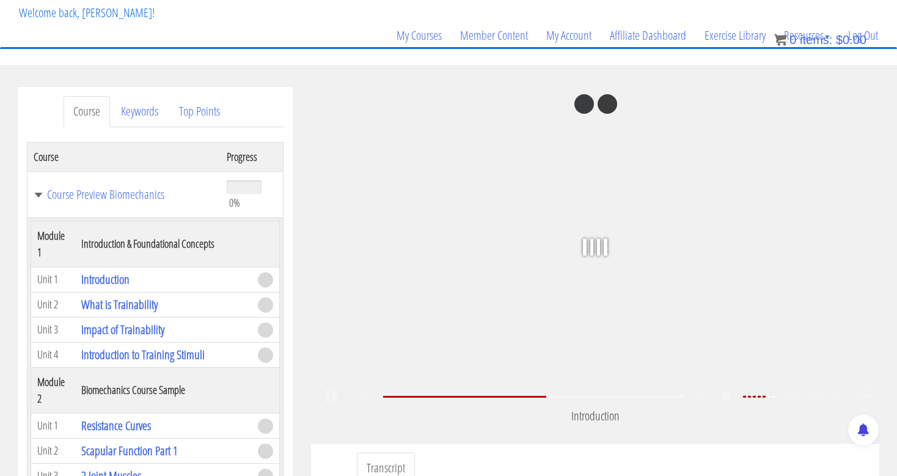
click at [517, 430] on div "Alex Luna jyquenixreal@gmail.com 2025-10-09 2600:4041:7b33:1000:84bd:1e73:225:1…" at bounding box center [595, 265] width 568 height 356
click at [142, 348] on link "Introduction to Training Stimuli" at bounding box center [142, 354] width 123 height 17
click at [174, 342] on td "Introduction to Training Stimuli" at bounding box center [163, 354] width 177 height 25
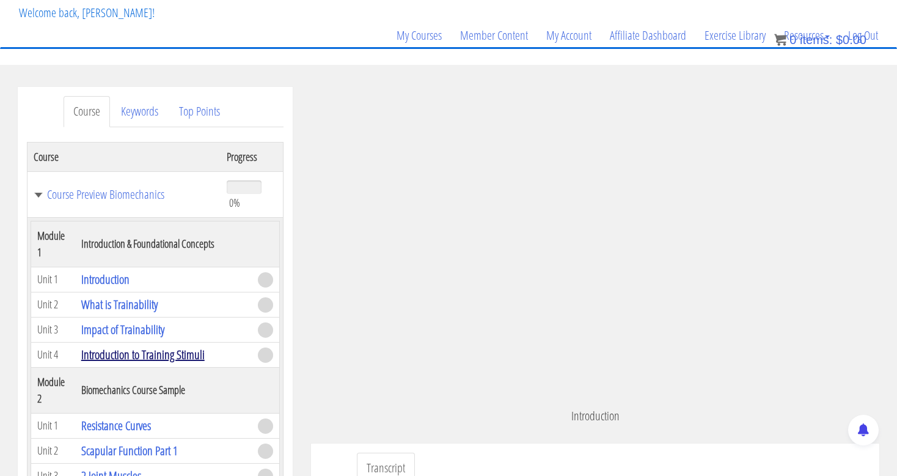
click at [178, 353] on link "Introduction to Training Stimuli" at bounding box center [142, 354] width 123 height 17
click at [129, 359] on link "Introduction to Training Stimuli" at bounding box center [142, 354] width 123 height 17
click at [161, 348] on link "Introduction to Training Stimuli" at bounding box center [142, 354] width 123 height 17
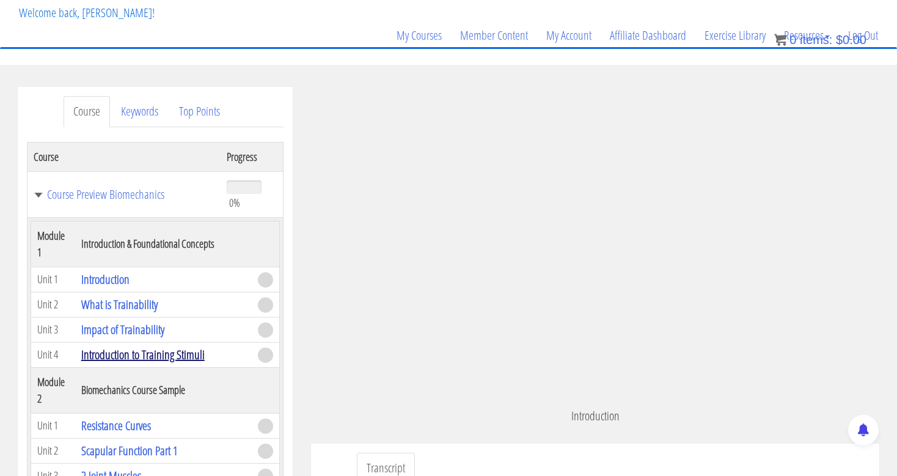
click at [168, 348] on link "Introduction to Training Stimuli" at bounding box center [142, 354] width 123 height 17
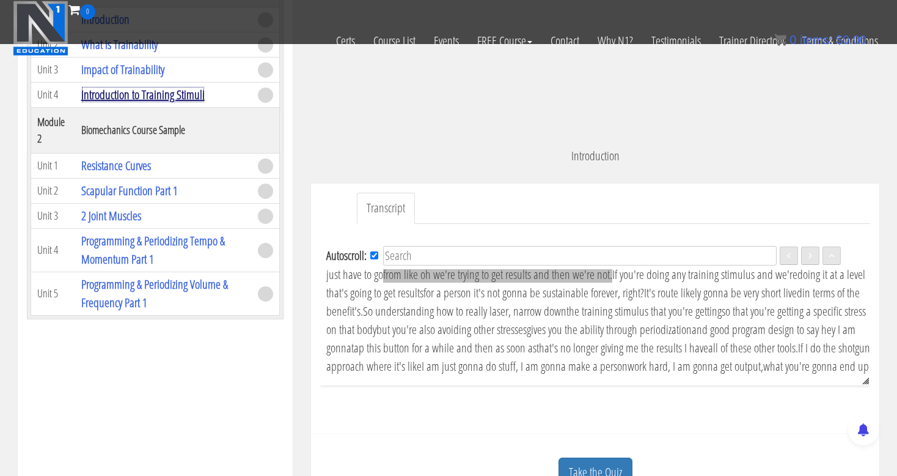
scroll to position [971, 0]
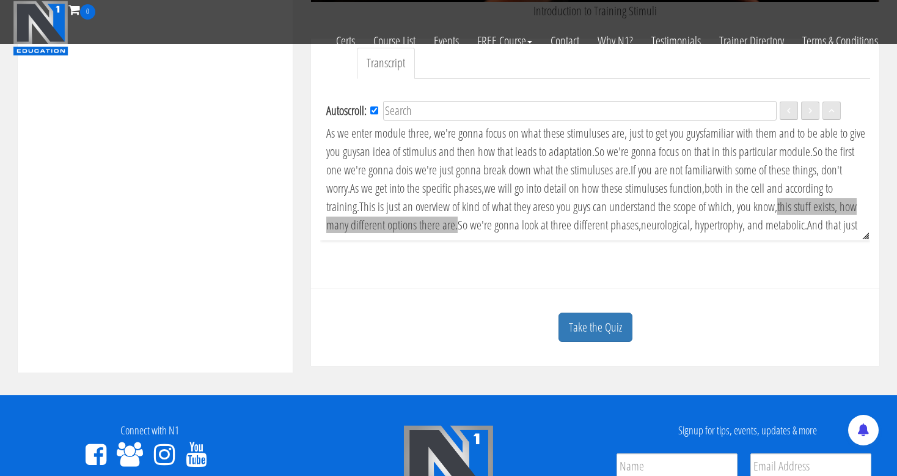
scroll to position [402, 0]
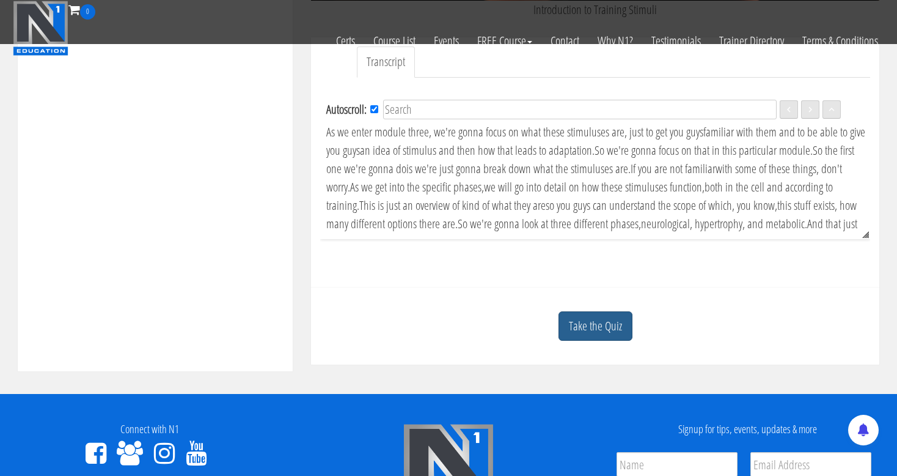
click at [587, 327] on link "Take the Quiz" at bounding box center [596, 326] width 74 height 30
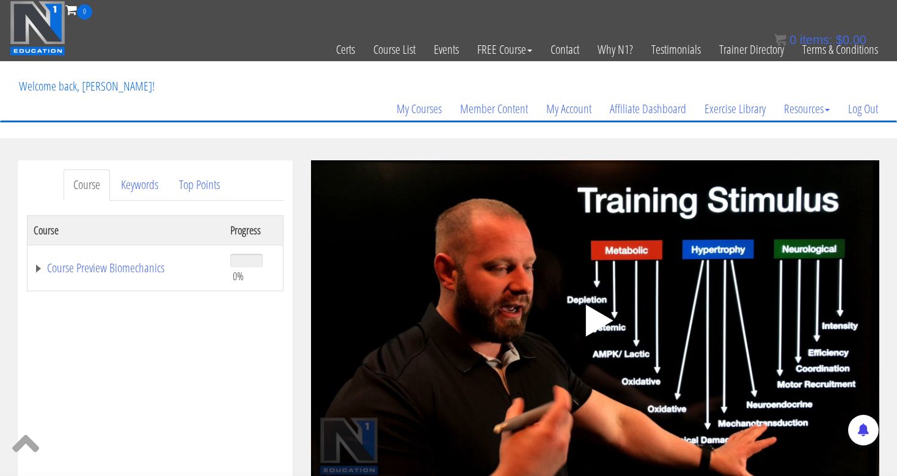
scroll to position [56, 0]
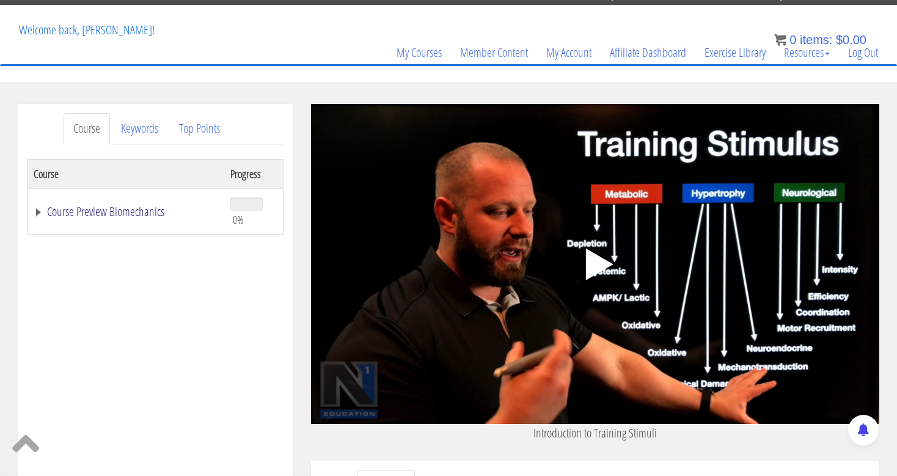
click at [72, 215] on link "Course Preview Biomechanics" at bounding box center [126, 211] width 185 height 12
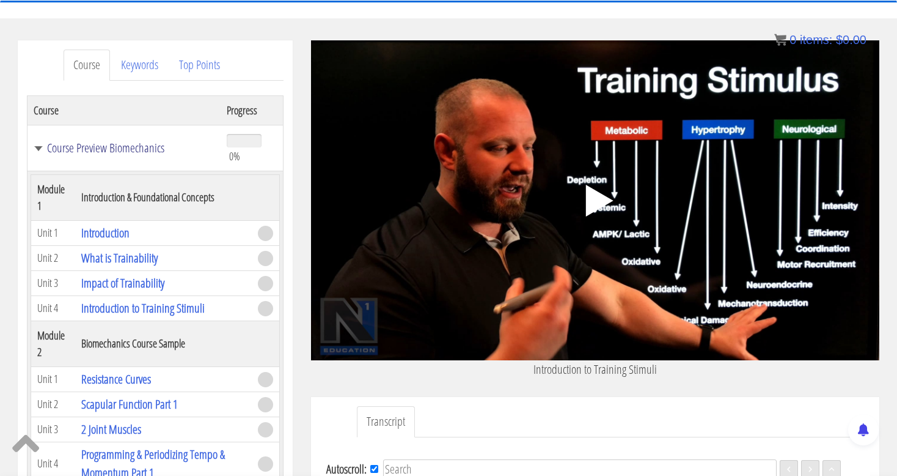
scroll to position [121, 0]
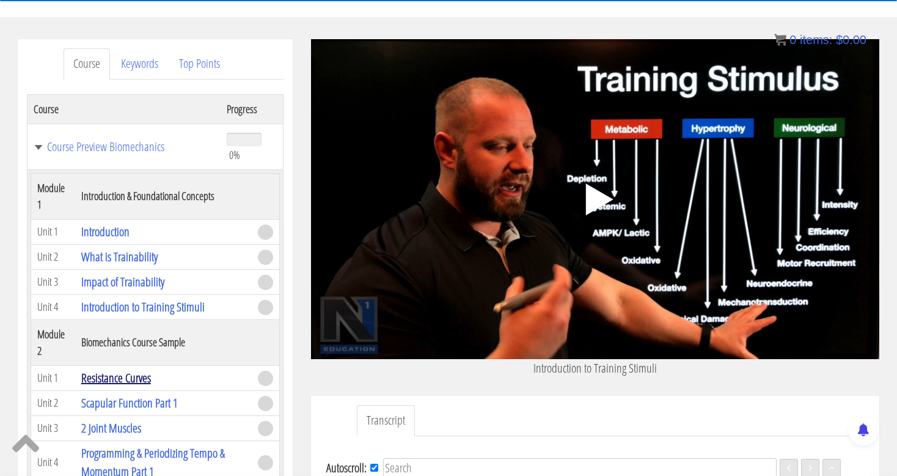
click at [143, 375] on link "Resistance Curves" at bounding box center [116, 377] width 70 height 17
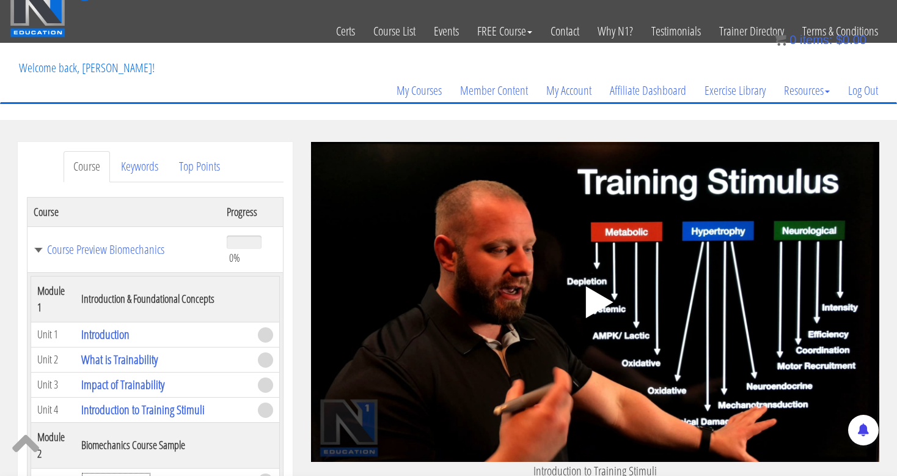
scroll to position [17, 0]
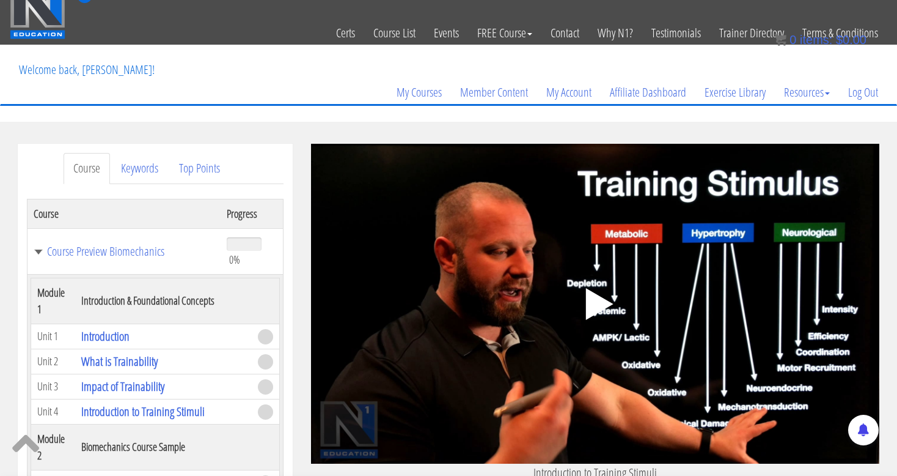
click at [586, 306] on icon ".fp-color-play{opacity:0.65;}.controlbutton{fill:#fff;}" at bounding box center [595, 303] width 77 height 77
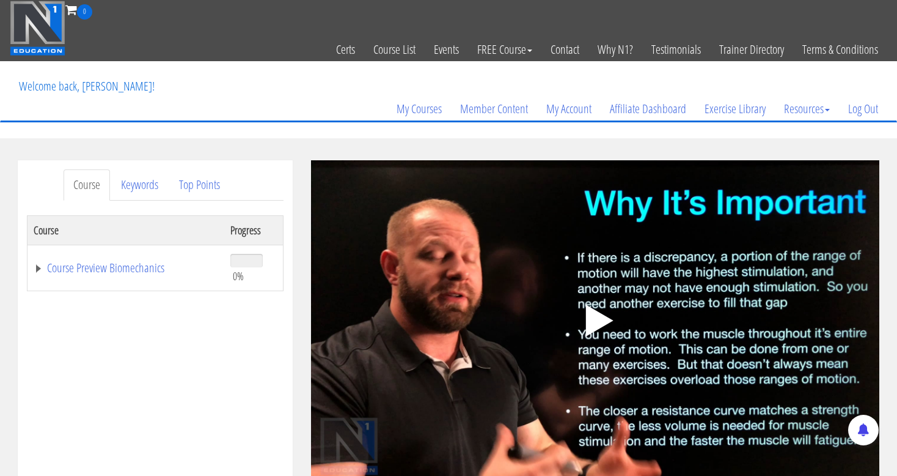
click at [590, 315] on polygon at bounding box center [600, 320] width 28 height 32
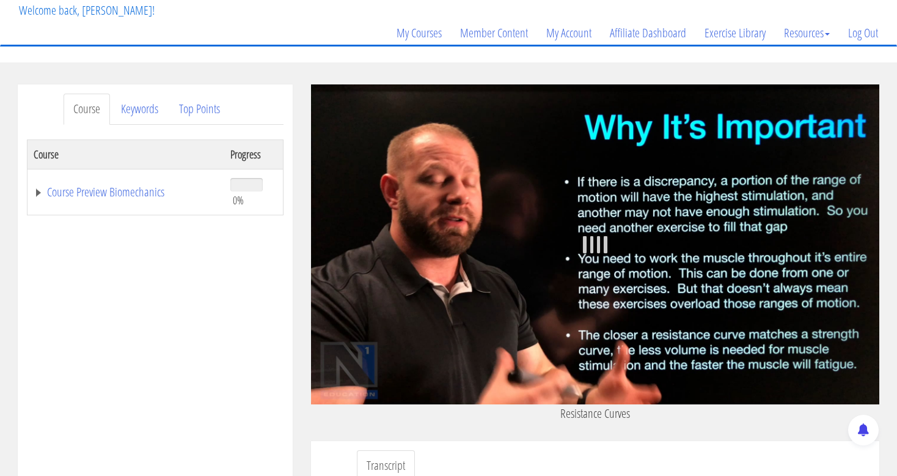
scroll to position [78, 0]
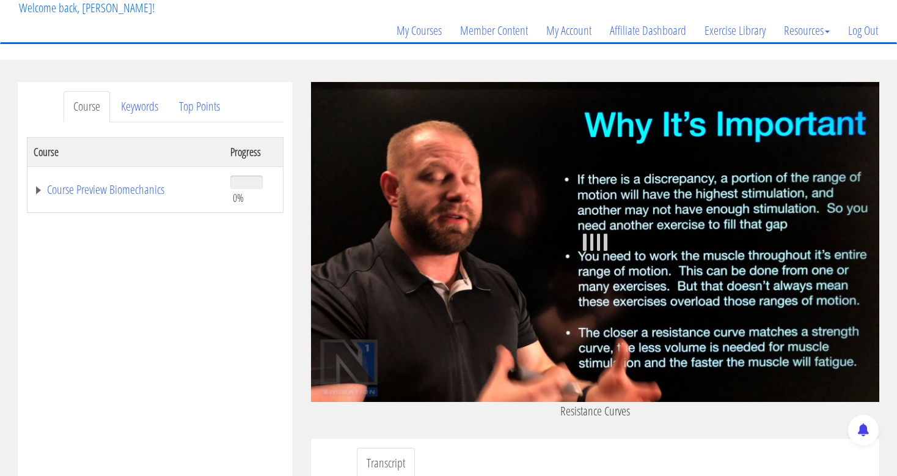
click at [40, 182] on td "Course Preview Biomechanics" at bounding box center [126, 189] width 197 height 46
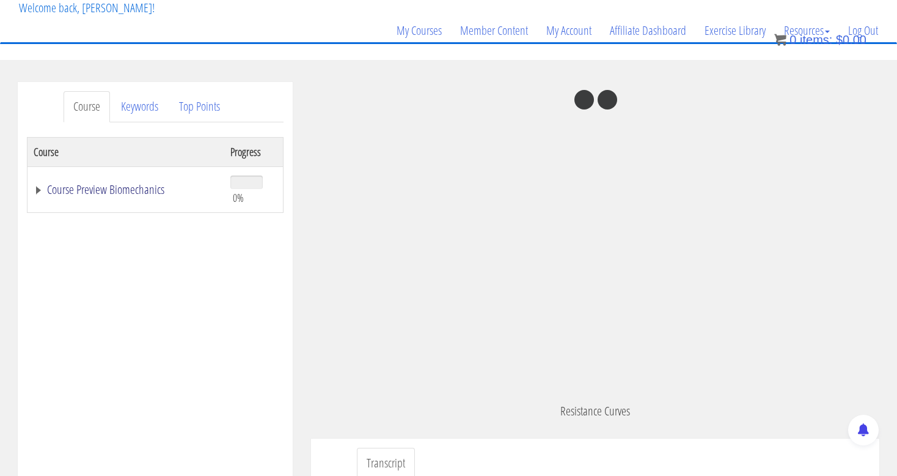
click at [79, 186] on link "Course Preview Biomechanics" at bounding box center [126, 189] width 185 height 12
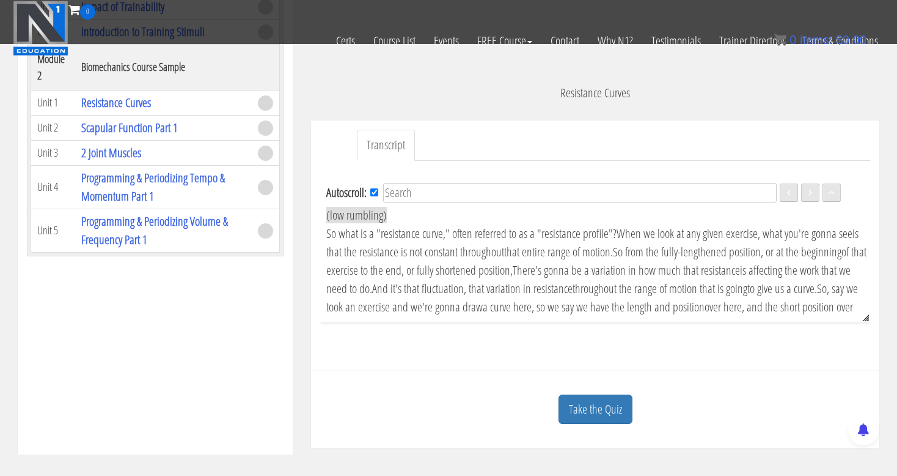
scroll to position [320, 0]
click at [598, 403] on link "Take the Quiz" at bounding box center [596, 408] width 74 height 30
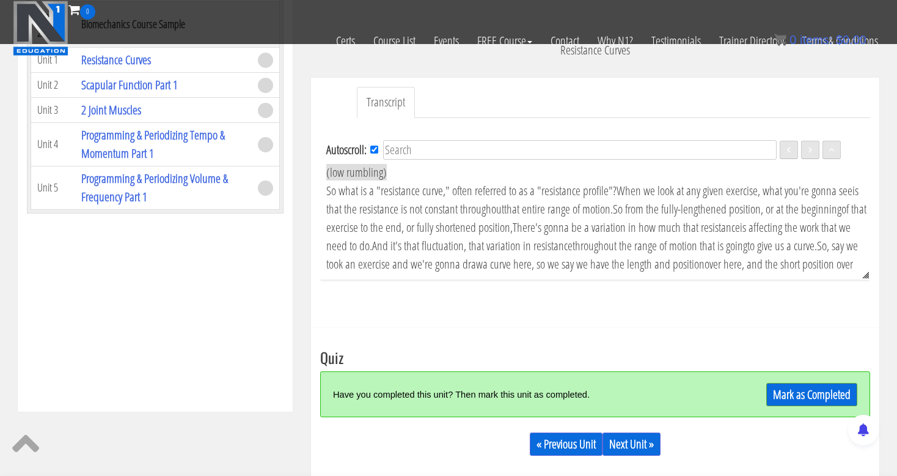
scroll to position [367, 0]
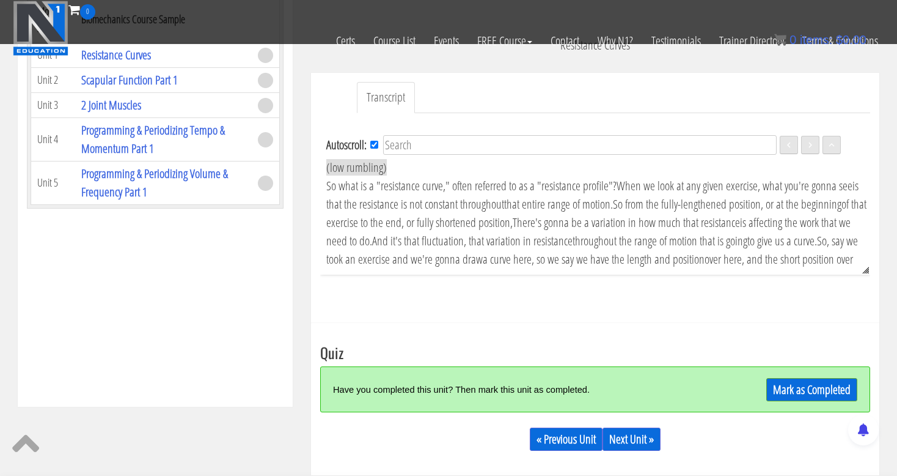
click at [513, 302] on div "Autoscroll: EN Language English (low rumbling) So what is a "resistance curve,"…" at bounding box center [595, 213] width 550 height 201
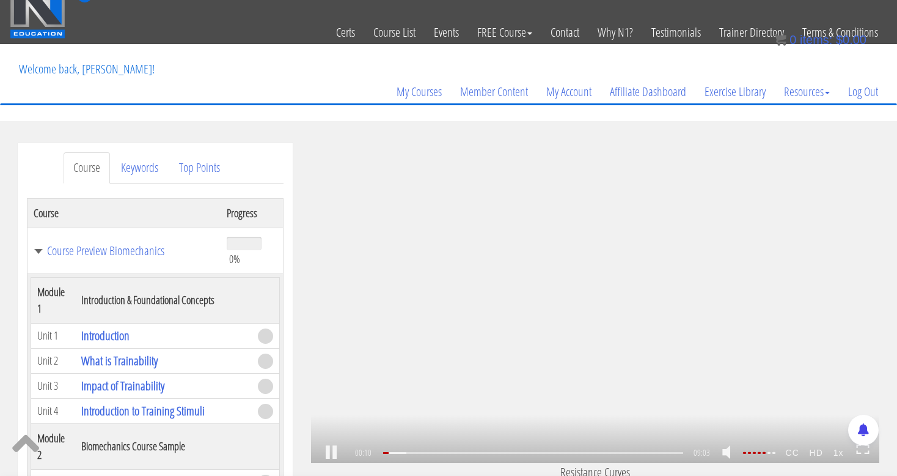
scroll to position [170, 0]
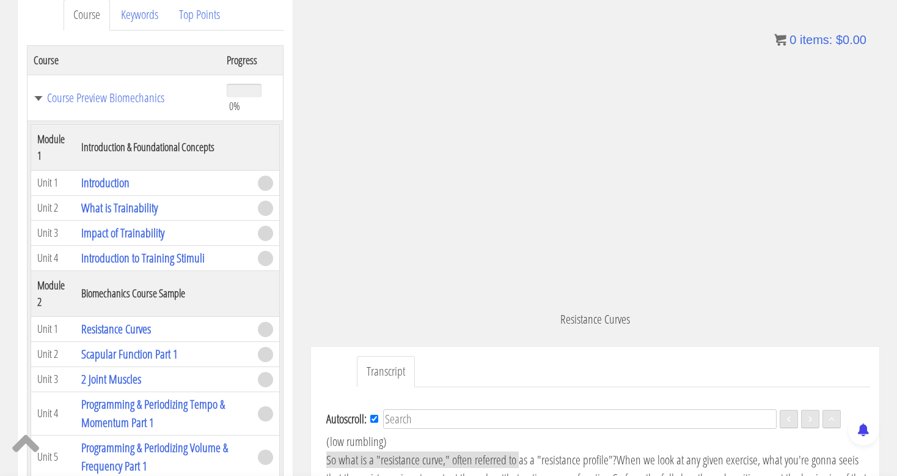
click at [610, 315] on p "Resistance Curves" at bounding box center [595, 319] width 568 height 18
click at [641, 333] on div "Alex Luna jyquenixreal@gmail.com 2025-10-09 2600:4041:7b33:1000:84bd:1e73:225:1…" at bounding box center [595, 168] width 568 height 356
click at [630, 340] on div "Alex Luna jyquenixreal@gmail.com 2025-10-09 2600:4041:7b33:1000:84bd:1e73:225:1…" at bounding box center [595, 168] width 568 height 356
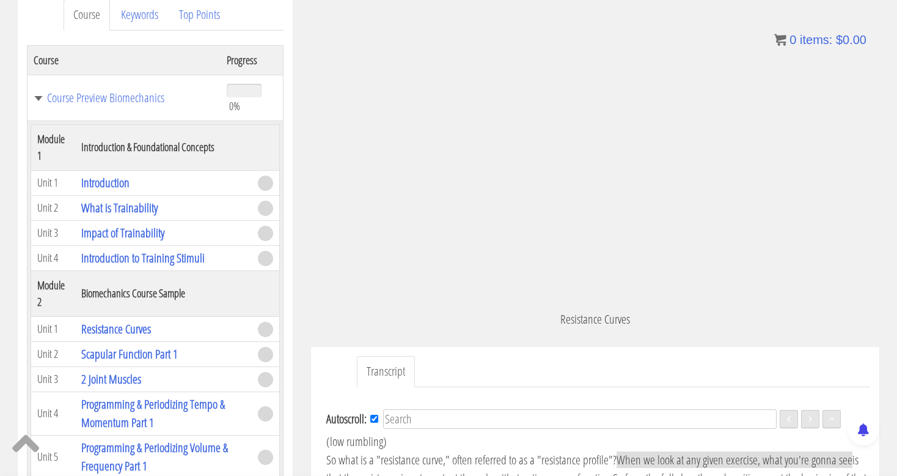
click at [628, 339] on div "Alex Luna jyquenixreal@gmail.com 2025-10-09 2600:4041:7b33:1000:84bd:1e73:225:1…" at bounding box center [595, 168] width 568 height 356
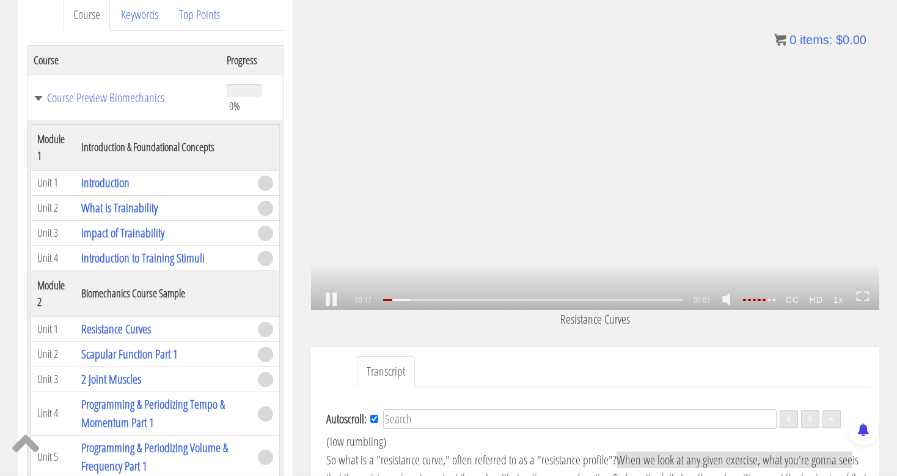
click at [858, 296] on icon at bounding box center [862, 296] width 13 height 10
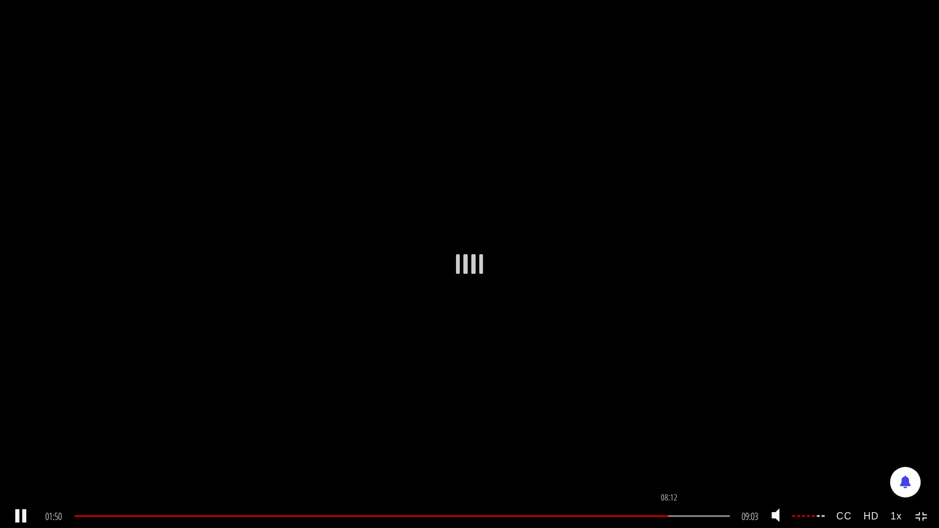
click at [670, 475] on div "08:12" at bounding box center [402, 516] width 655 height 2
click at [897, 475] on icon at bounding box center [921, 517] width 13 height 10
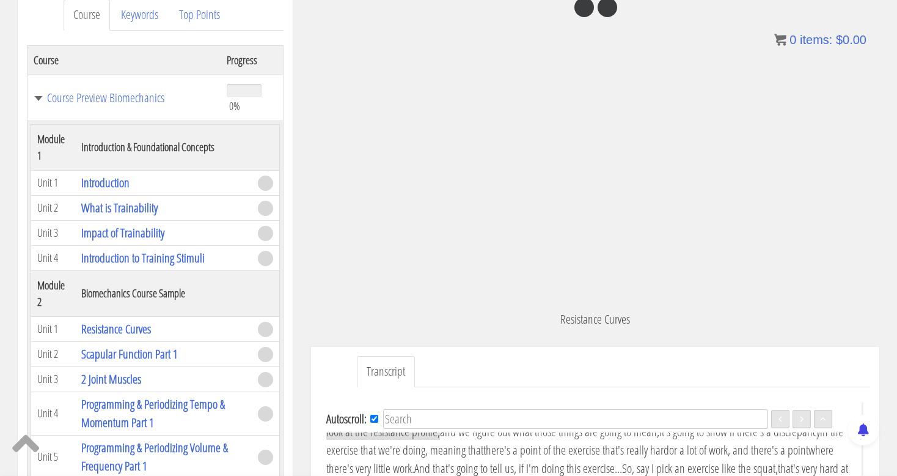
scroll to position [182, 0]
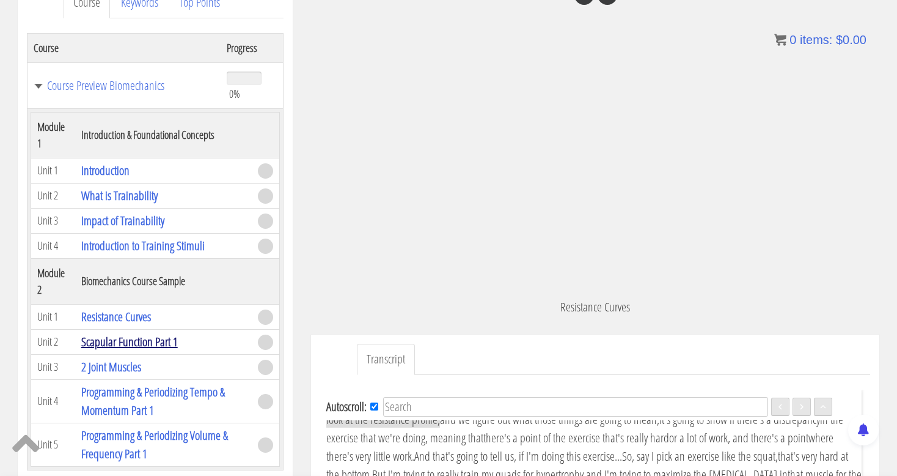
click at [141, 342] on link "Scapular Function Part 1" at bounding box center [129, 341] width 97 height 17
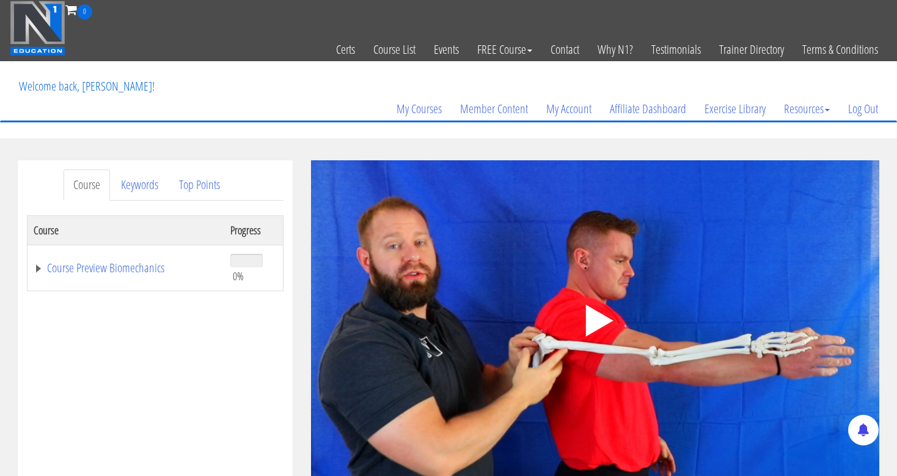
click at [614, 317] on icon ".fp-color-play{opacity:0.65;}.controlbutton{fill:#fff;}" at bounding box center [595, 320] width 77 height 77
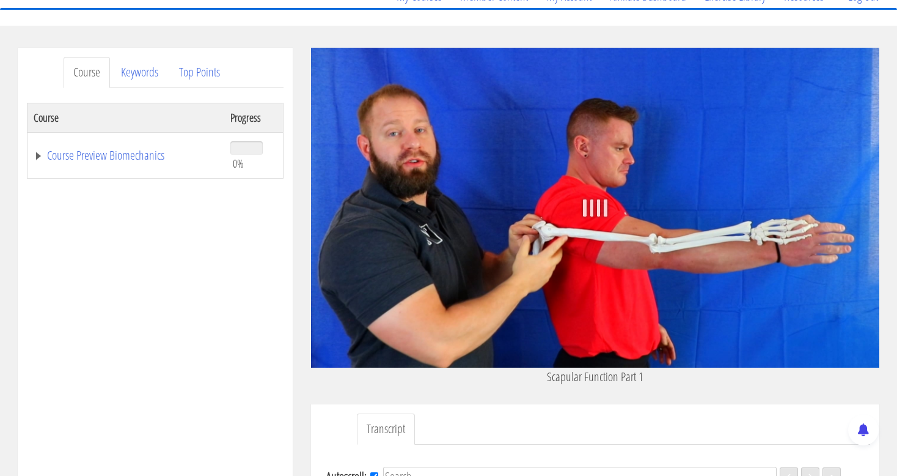
scroll to position [115, 0]
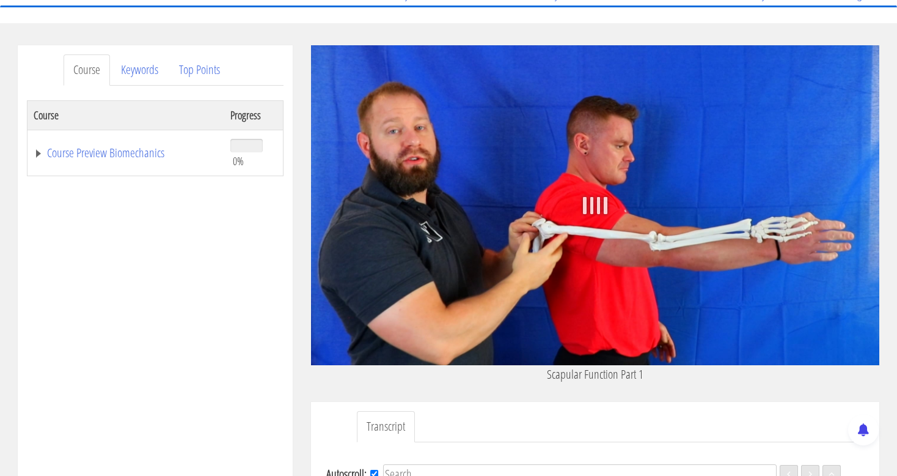
click at [734, 420] on ul "Transcript" at bounding box center [613, 426] width 513 height 31
click at [712, 420] on ul "Transcript" at bounding box center [613, 426] width 513 height 31
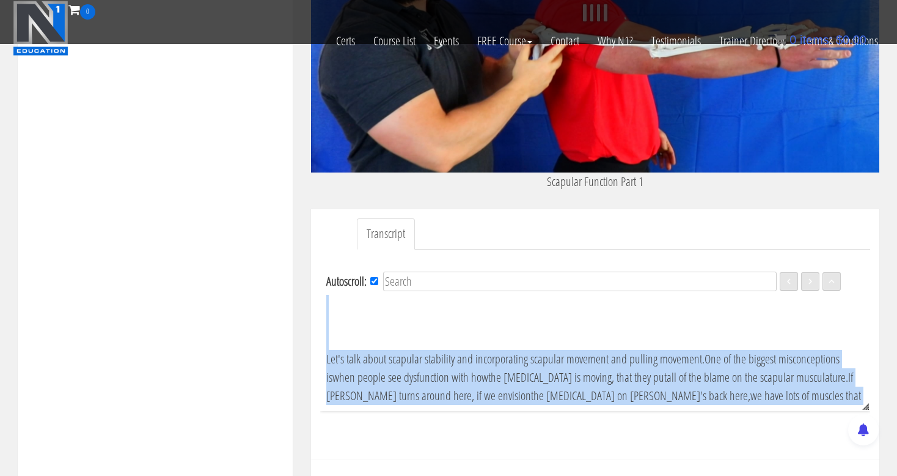
scroll to position [272, 0]
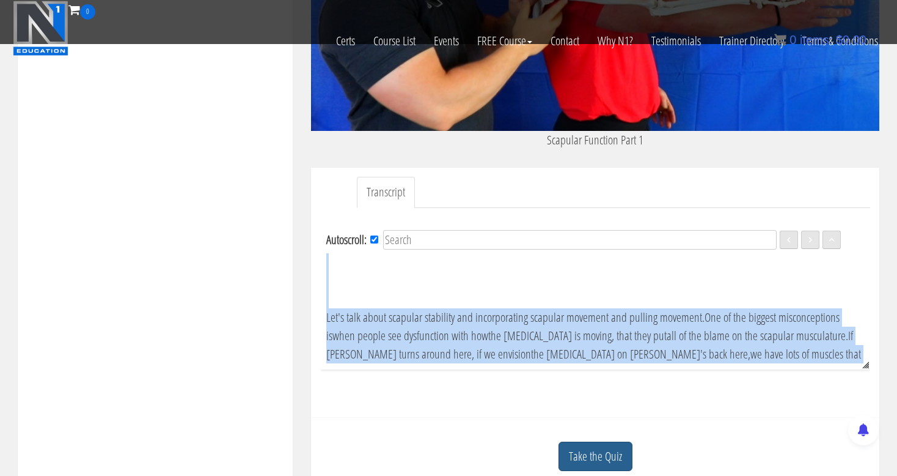
drag, startPoint x: 712, startPoint y: 420, endPoint x: 586, endPoint y: 441, distance: 127.7
click at [586, 441] on div "Alex Luna jyquenixreal@gmail.com 2025-10-09 2600:4041:7b33:1000:84bd:1e73:225:1…" at bounding box center [595, 152] width 587 height 683
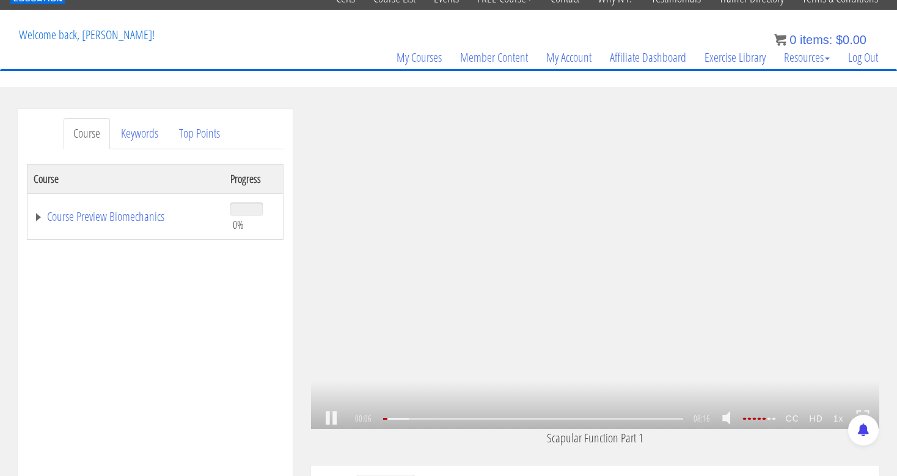
scroll to position [61, 0]
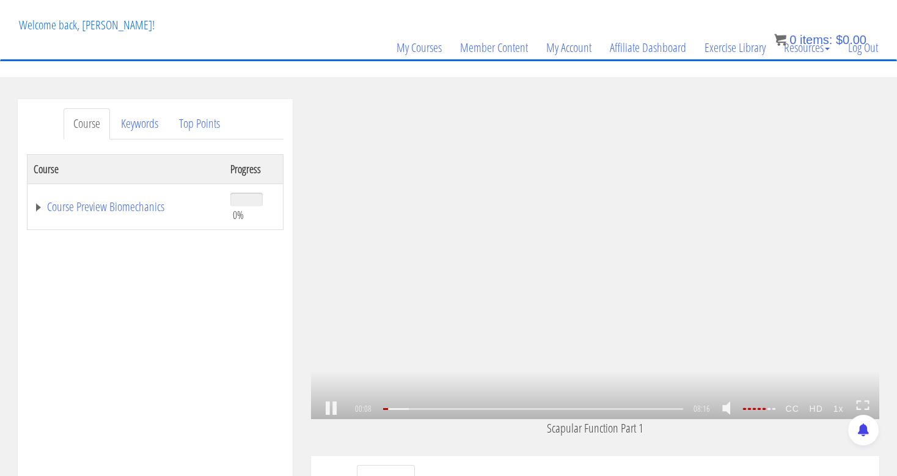
click at [860, 400] on icon at bounding box center [862, 405] width 13 height 10
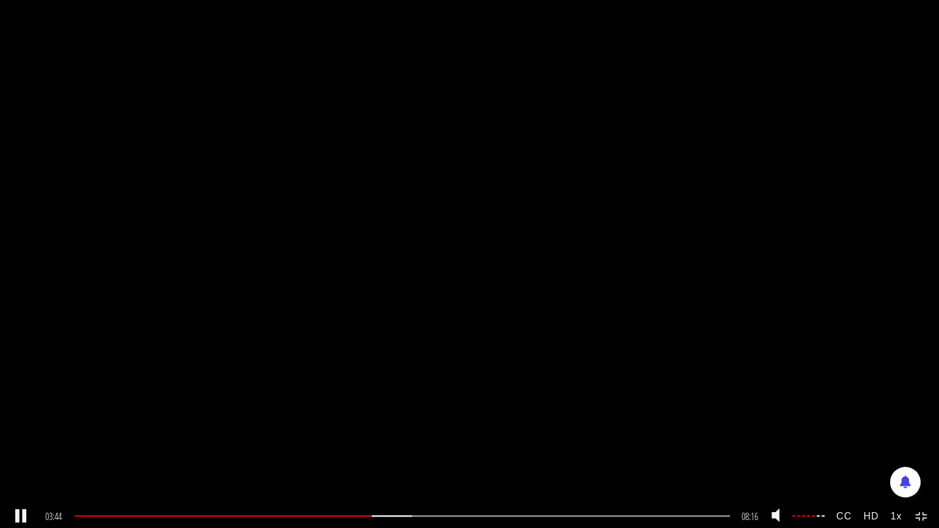
click at [897, 475] on icon at bounding box center [925, 513] width 4 height 2
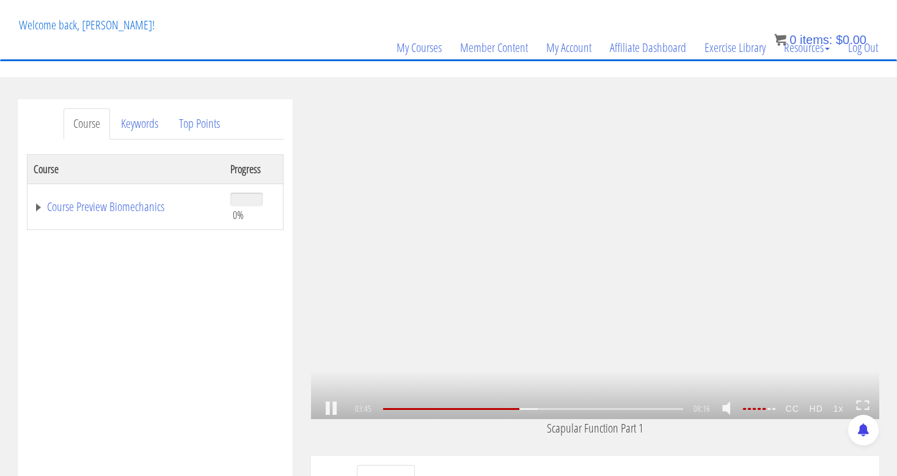
scroll to position [506, 0]
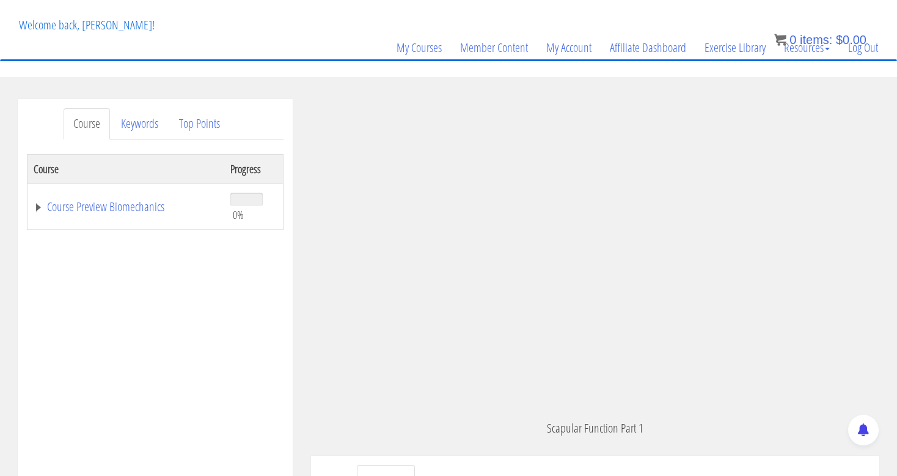
click at [517, 430] on p "Scapular Function Part 1" at bounding box center [595, 428] width 568 height 18
click at [469, 426] on p "Scapular Function Part 1" at bounding box center [595, 428] width 568 height 18
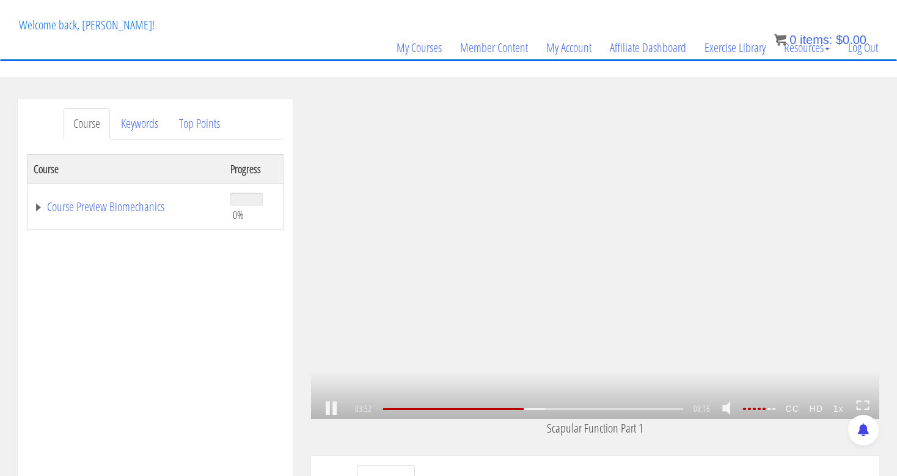
click at [862, 403] on icon at bounding box center [862, 405] width 13 height 10
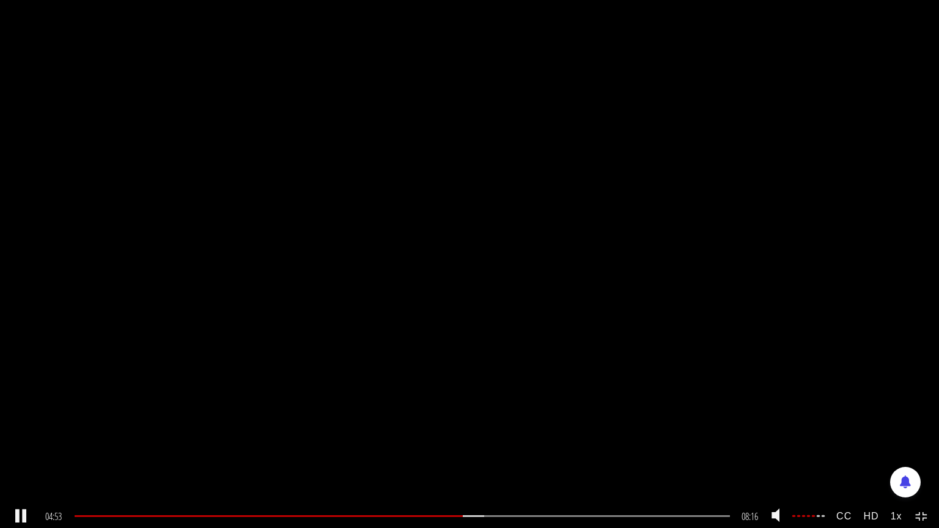
click at [897, 475] on icon at bounding box center [921, 517] width 13 height 10
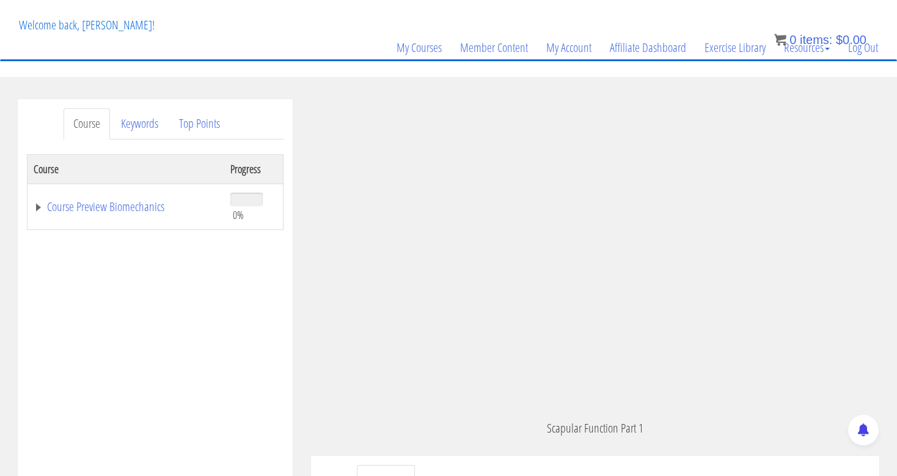
scroll to position [675, 0]
click at [117, 207] on link "Course Preview Biomechanics" at bounding box center [126, 207] width 185 height 12
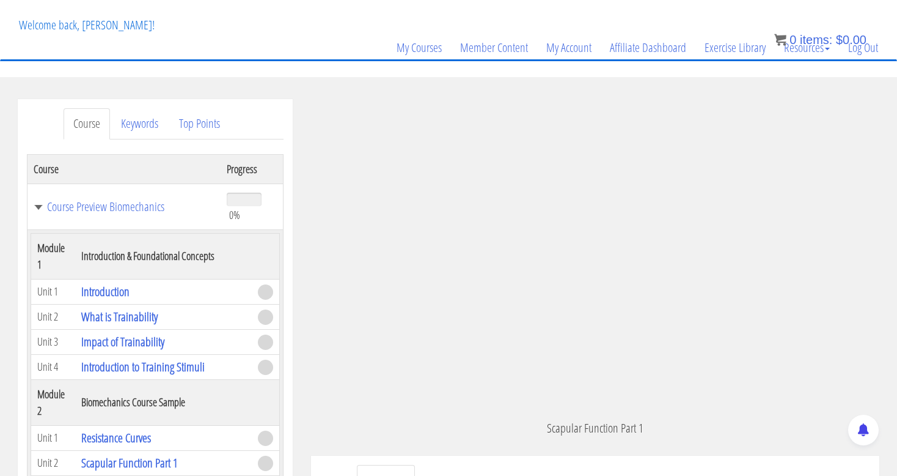
drag, startPoint x: 285, startPoint y: 274, endPoint x: 290, endPoint y: 263, distance: 12.0
click at [290, 263] on div "Course Keywords Top Points Course Progress Course Preview Biomechanics 0% Modul…" at bounding box center [155, 444] width 275 height 690
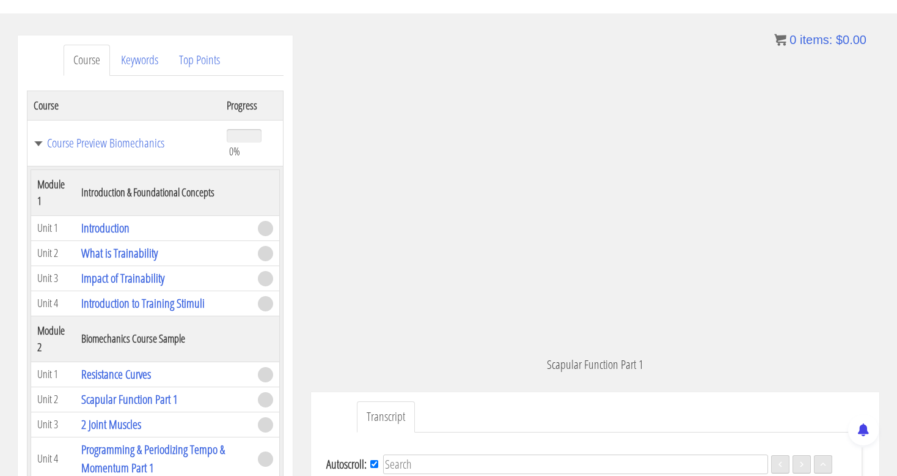
scroll to position [127, 0]
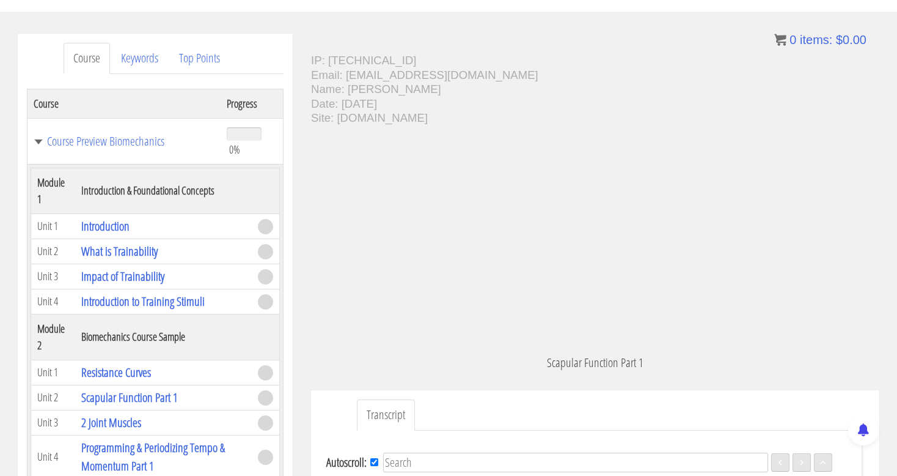
click at [290, 329] on div "Course Keywords Top Points Course Progress Course Preview Biomechanics 0% Modul…" at bounding box center [155, 379] width 275 height 690
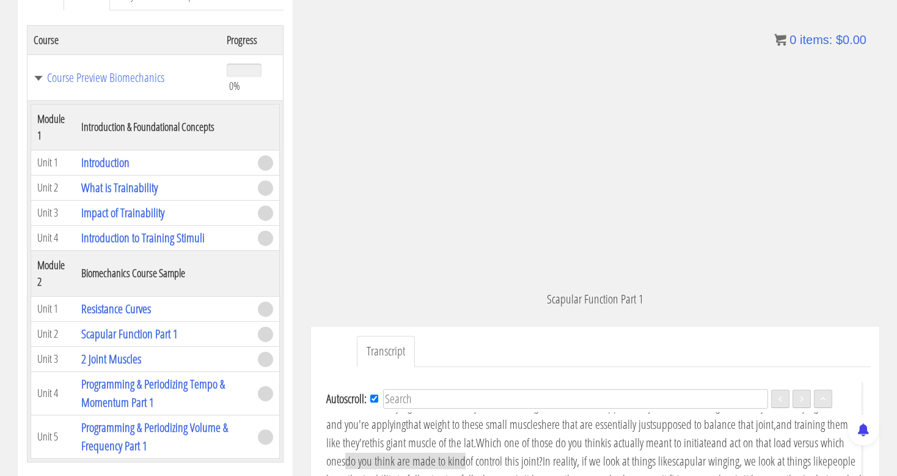
scroll to position [192, 0]
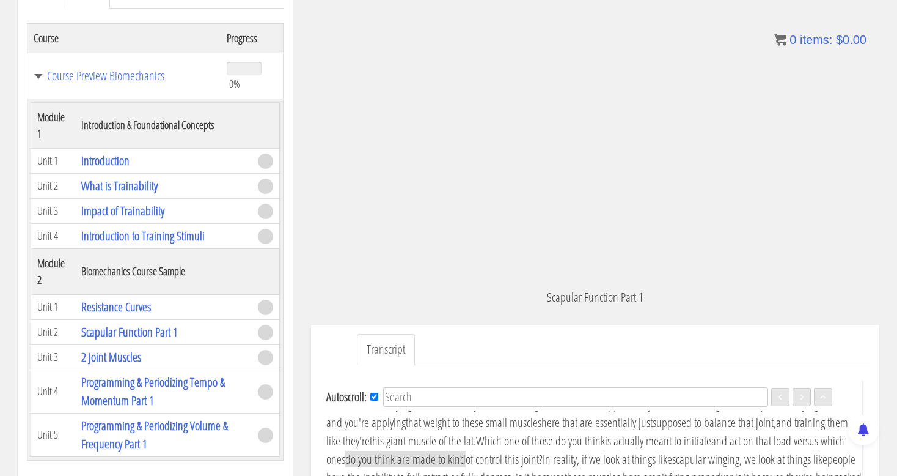
click at [290, 336] on div "Course Keywords Top Points Course Progress Course Preview Biomechanics 0% Modul…" at bounding box center [155, 313] width 275 height 690
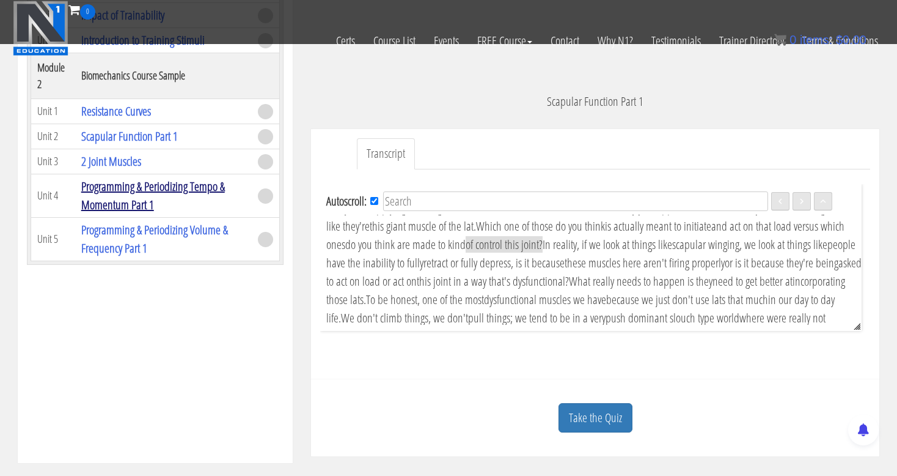
scroll to position [331, 0]
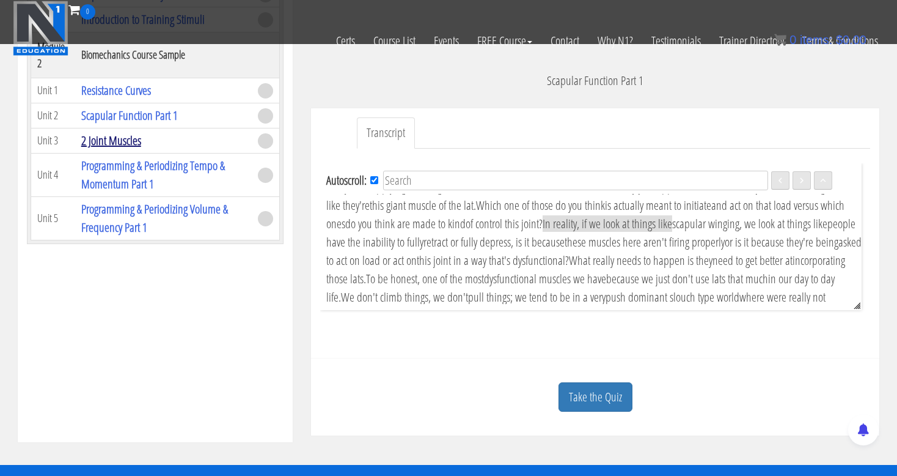
click at [98, 138] on link "2 Joint Muscles" at bounding box center [111, 140] width 60 height 17
click at [109, 132] on link "2 Joint Muscles" at bounding box center [111, 140] width 60 height 17
click at [122, 136] on link "2 Joint Muscles" at bounding box center [111, 140] width 60 height 17
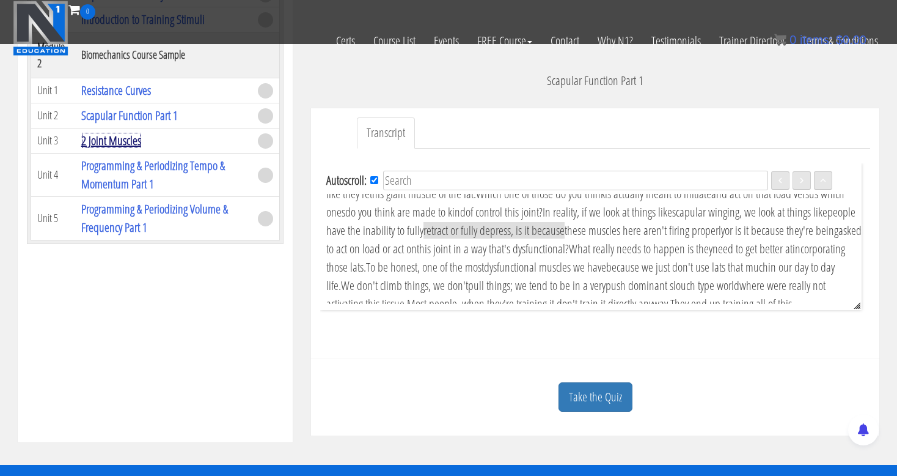
scroll to position [713, 0]
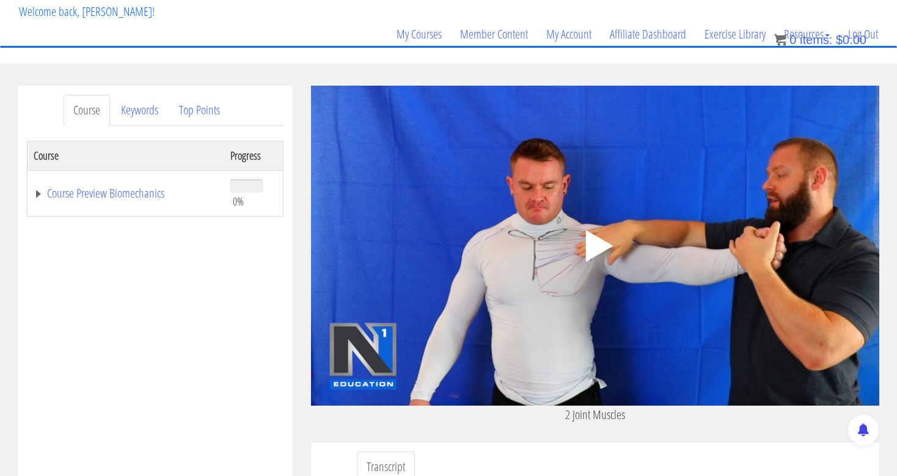
scroll to position [75, 0]
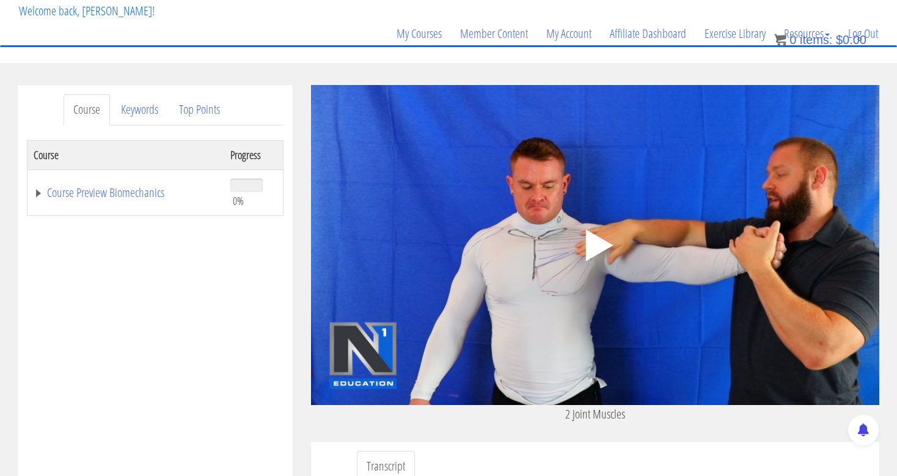
click at [589, 245] on polygon at bounding box center [600, 245] width 28 height 32
click at [123, 188] on link "Course Preview Biomechanics" at bounding box center [126, 192] width 185 height 12
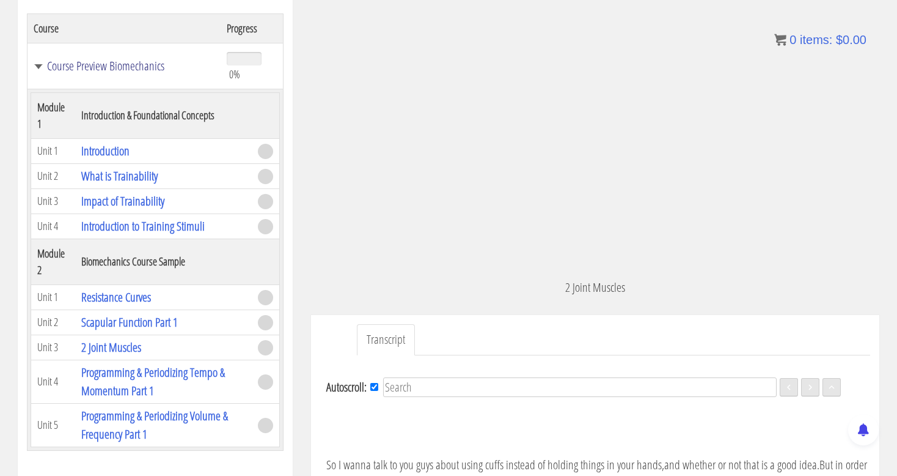
scroll to position [203, 0]
click at [349, 309] on div "[PERSON_NAME] [EMAIL_ADDRESS][DOMAIN_NAME] [DATE] [TECHNICAL_ID] 08:23 .a{fill:…" at bounding box center [595, 135] width 568 height 356
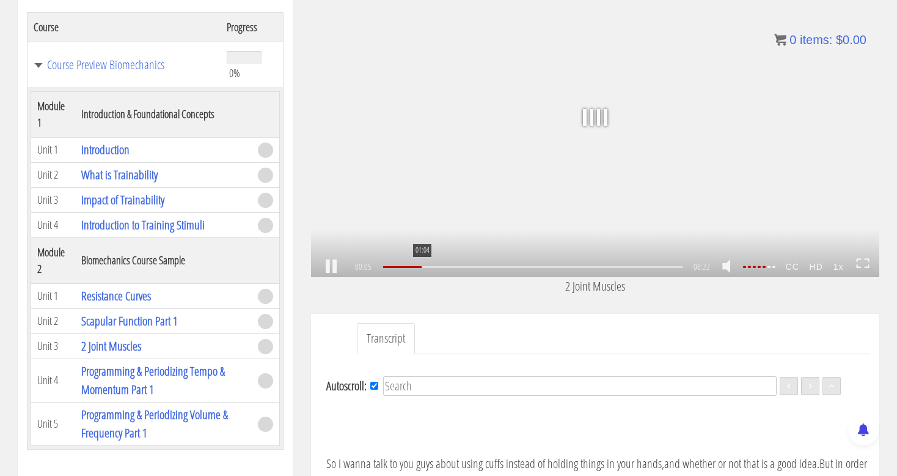
click at [421, 268] on div "01:04" at bounding box center [533, 267] width 300 height 2
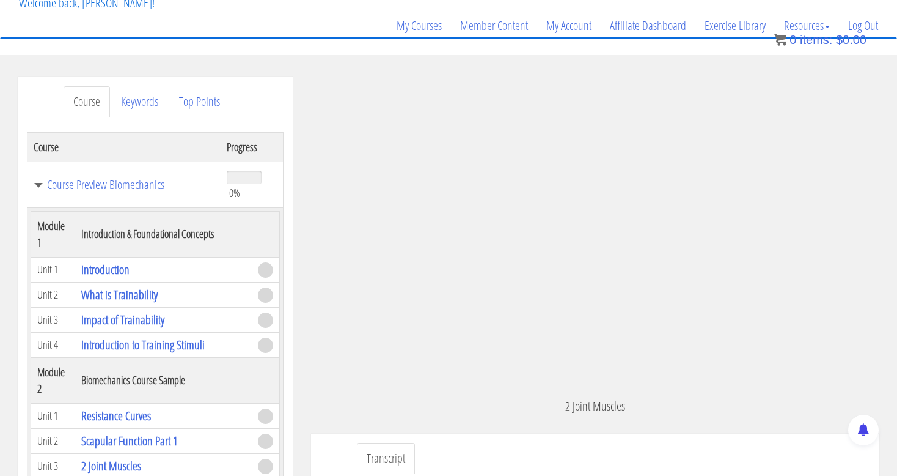
scroll to position [525, 0]
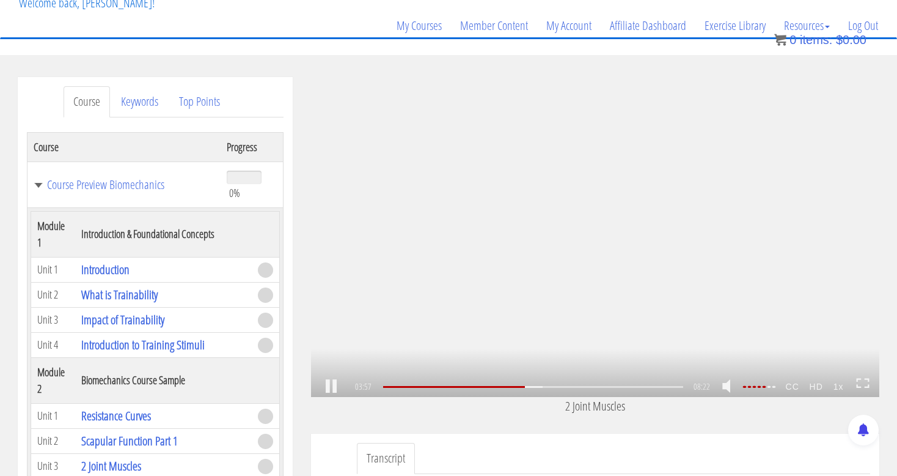
click at [496, 254] on div ".a{fill:#000;opacity:0.65;}.b{fill:#fff;opacity:1.0;} .fp-color-play{opacity:0.…" at bounding box center [595, 237] width 568 height 320
click at [497, 249] on div ".a{fill:#000;opacity:0.65;}.b{fill:#fff;opacity:1.0;} .fp-color-play{opacity:0.…" at bounding box center [595, 237] width 568 height 320
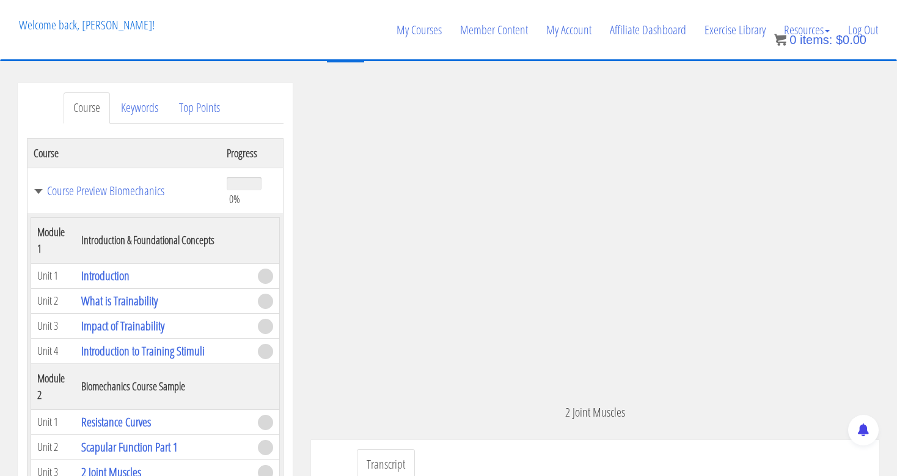
scroll to position [361, 0]
